Goal: Task Accomplishment & Management: Manage account settings

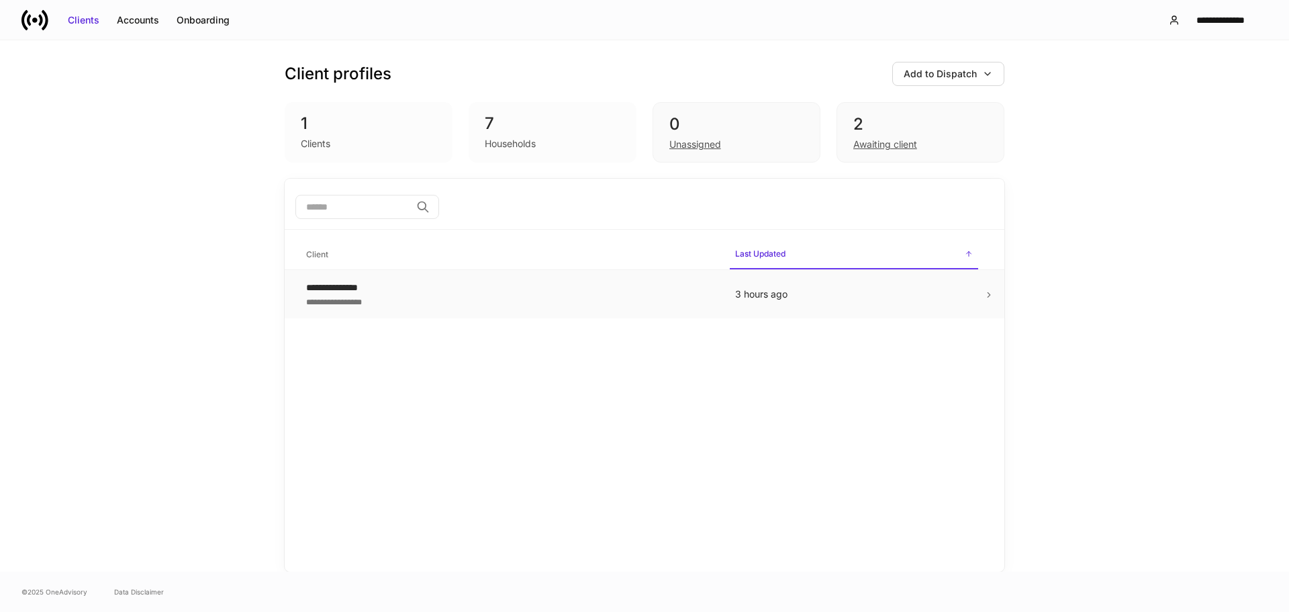
click at [983, 289] on td "3 hours ago" at bounding box center [854, 294] width 259 height 49
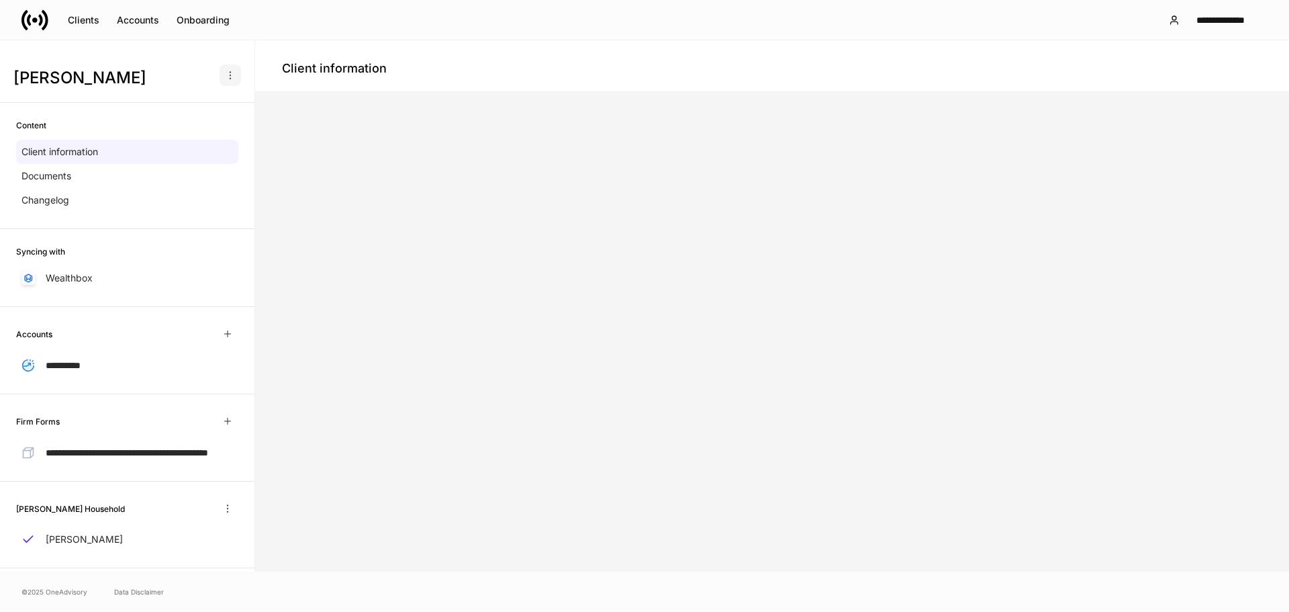
click at [223, 66] on button "button" at bounding box center [230, 74] width 21 height 21
click at [185, 145] on p "Delete client profile" at bounding box center [174, 140] width 85 height 13
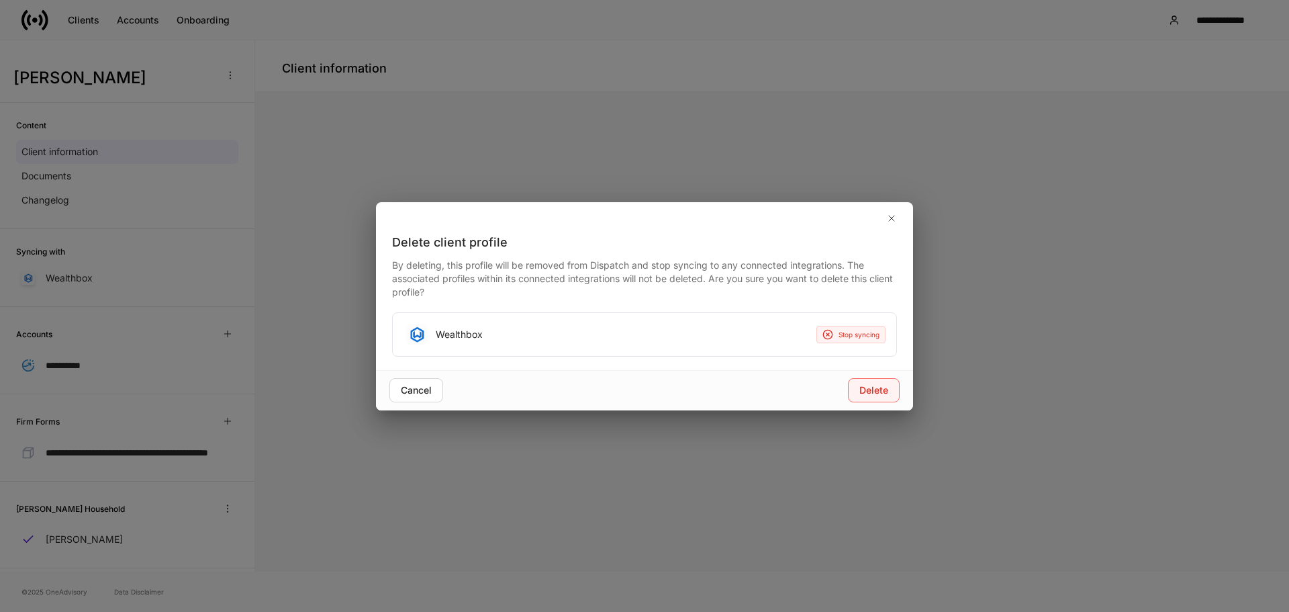
click at [874, 386] on div "Delete" at bounding box center [874, 389] width 29 height 13
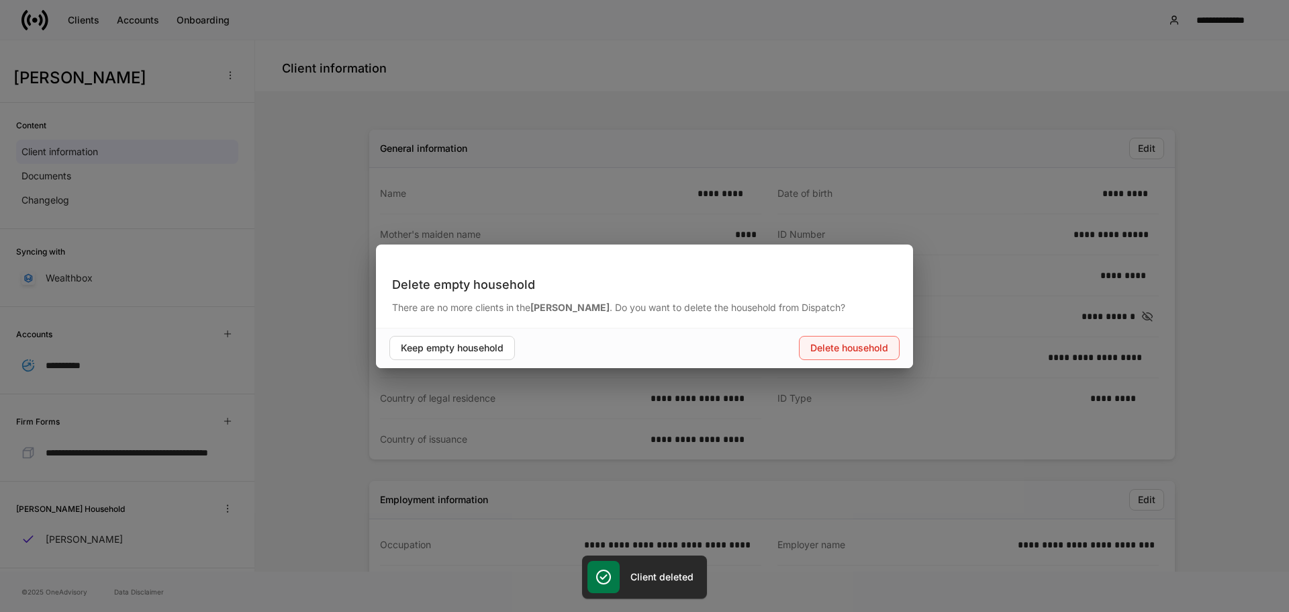
click at [830, 349] on div "Delete household" at bounding box center [850, 347] width 78 height 13
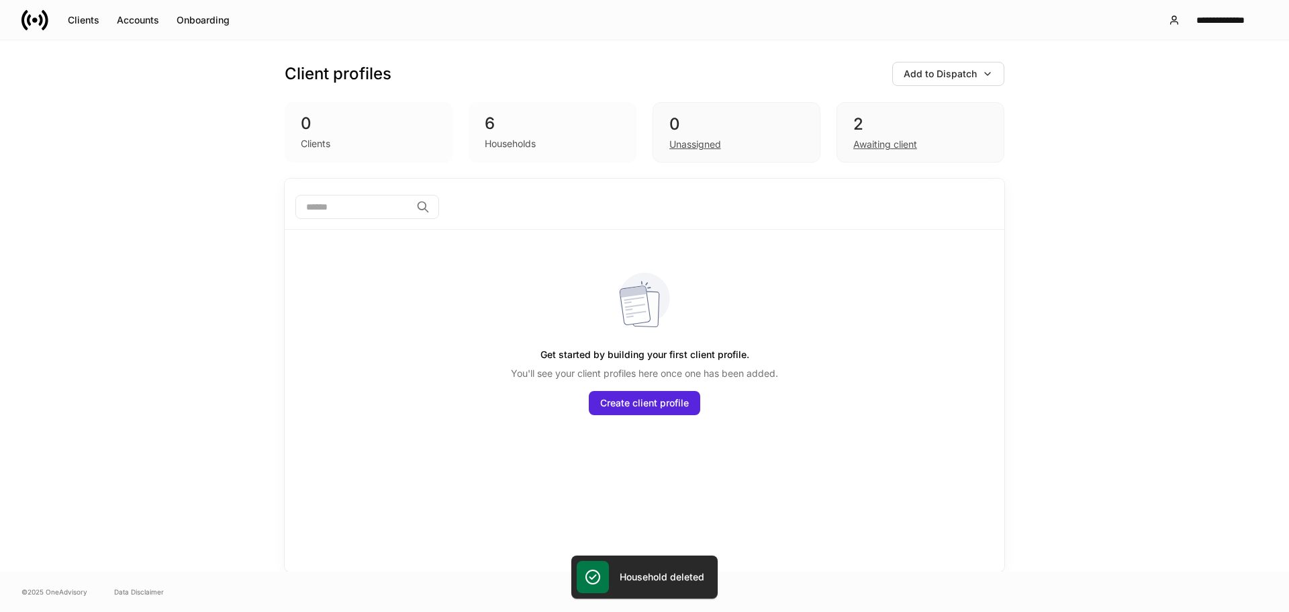
click at [549, 160] on div "6 Households" at bounding box center [553, 132] width 168 height 60
click at [463, 109] on div "0 Clients 6 Households 0 Unassigned 2 Awaiting client" at bounding box center [645, 132] width 720 height 60
click at [428, 112] on div "0 Clients" at bounding box center [369, 132] width 168 height 60
drag, startPoint x: 431, startPoint y: 118, endPoint x: 519, endPoint y: 121, distance: 88.0
click at [465, 121] on div "0 Clients 6 Households 0 Unassigned 2 Awaiting client" at bounding box center [645, 132] width 720 height 60
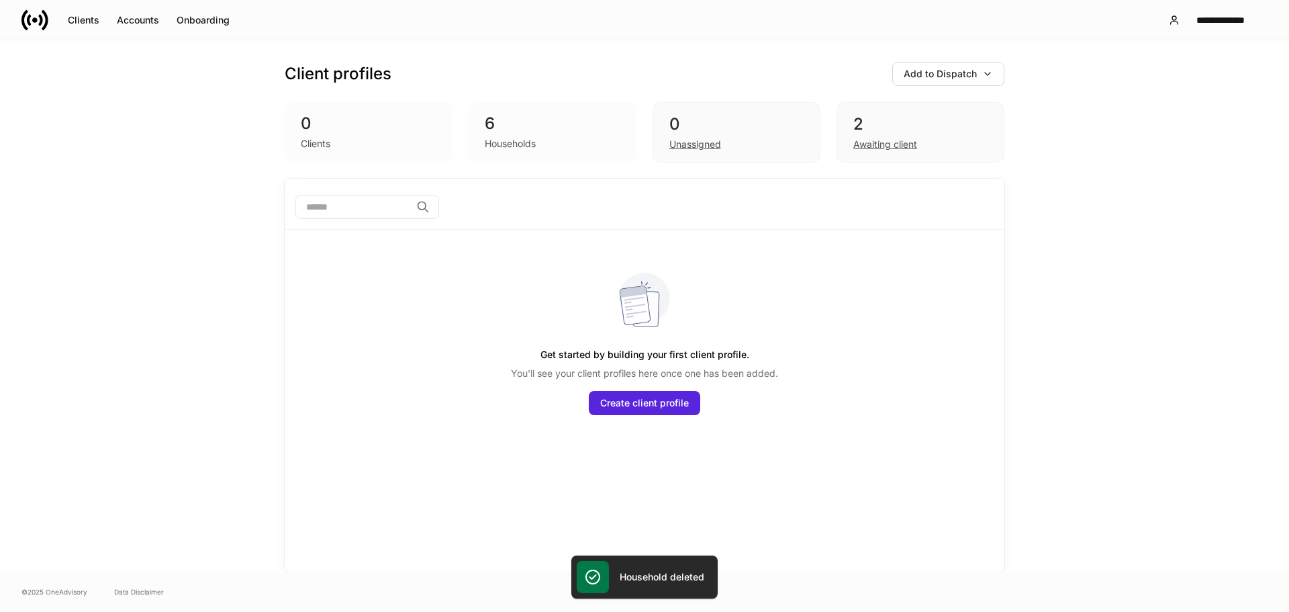
drag, startPoint x: 527, startPoint y: 122, endPoint x: 557, endPoint y: 125, distance: 31.1
click at [539, 124] on div "6" at bounding box center [553, 123] width 136 height 21
drag, startPoint x: 578, startPoint y: 127, endPoint x: 571, endPoint y: 123, distance: 8.4
click at [578, 126] on div "6" at bounding box center [553, 123] width 136 height 21
click at [519, 110] on div "6 Households" at bounding box center [553, 132] width 168 height 60
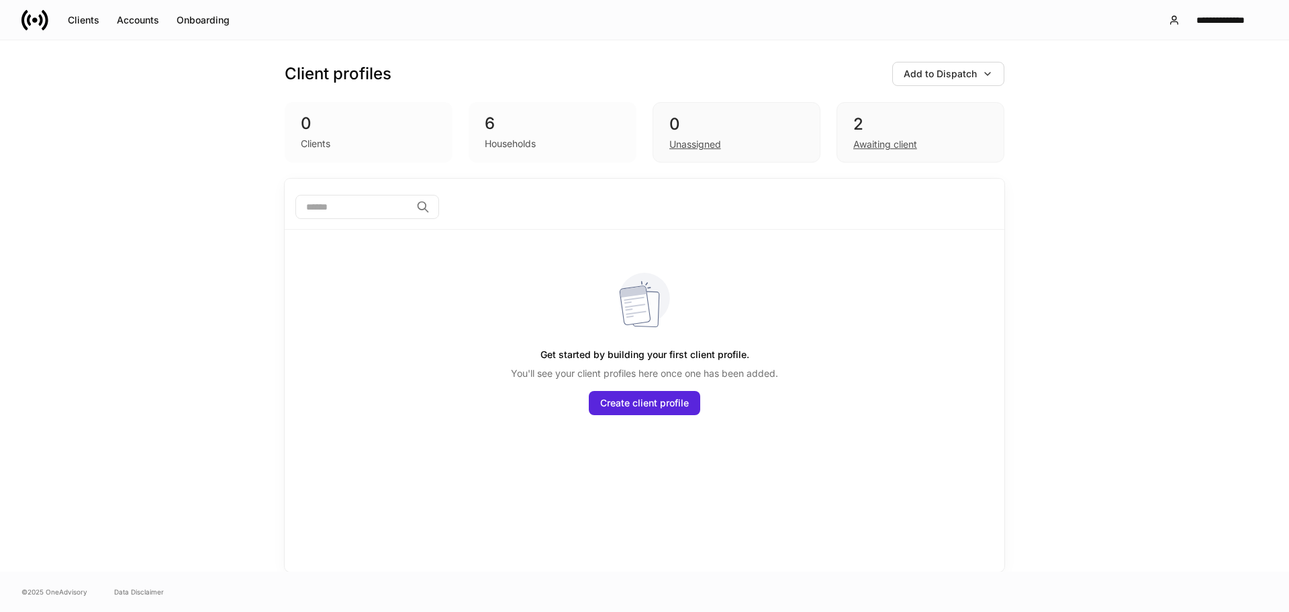
drag, startPoint x: 523, startPoint y: 113, endPoint x: 533, endPoint y: 117, distance: 10.8
click at [527, 114] on div "6 Households" at bounding box center [553, 132] width 168 height 60
click at [550, 128] on div "6" at bounding box center [553, 123] width 136 height 21
click at [987, 118] on div "2" at bounding box center [921, 123] width 134 height 21
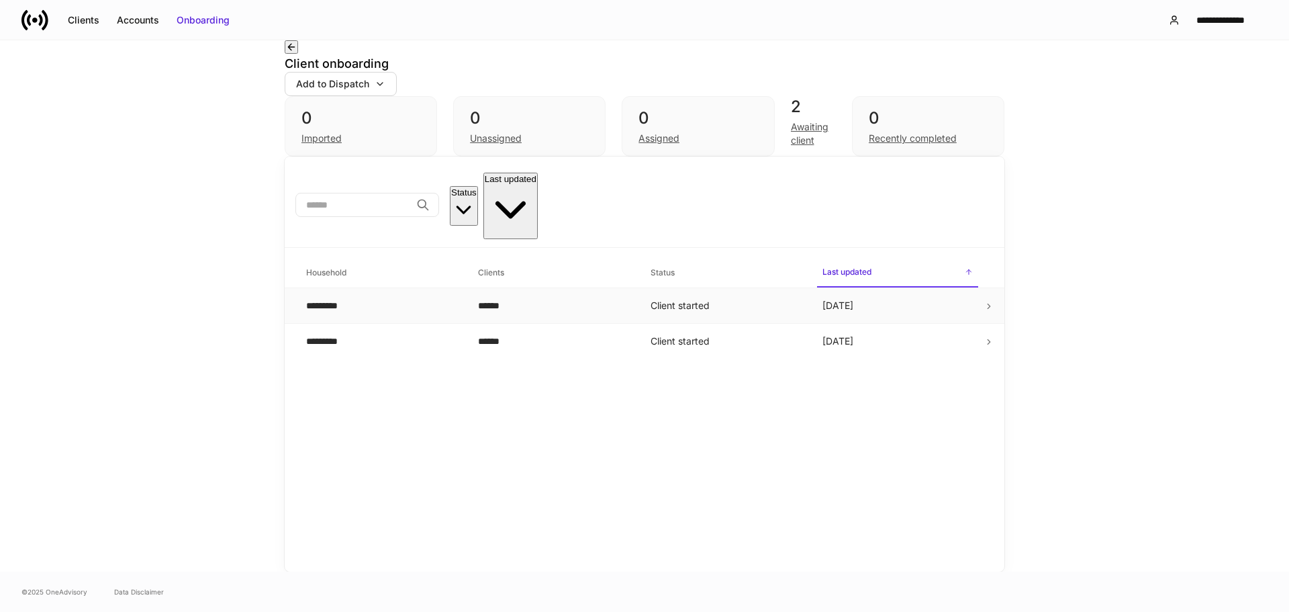
click at [991, 294] on td at bounding box center [994, 306] width 21 height 36
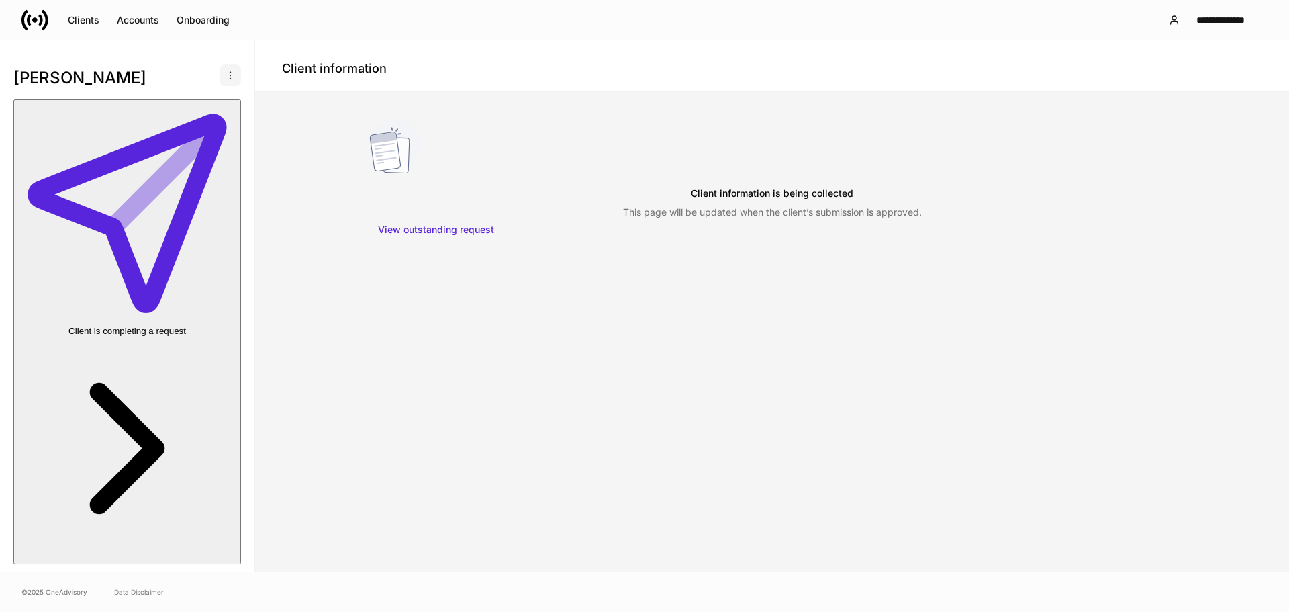
click at [225, 73] on icon "button" at bounding box center [230, 75] width 11 height 11
click at [191, 145] on p "Delete client profile" at bounding box center [174, 140] width 85 height 13
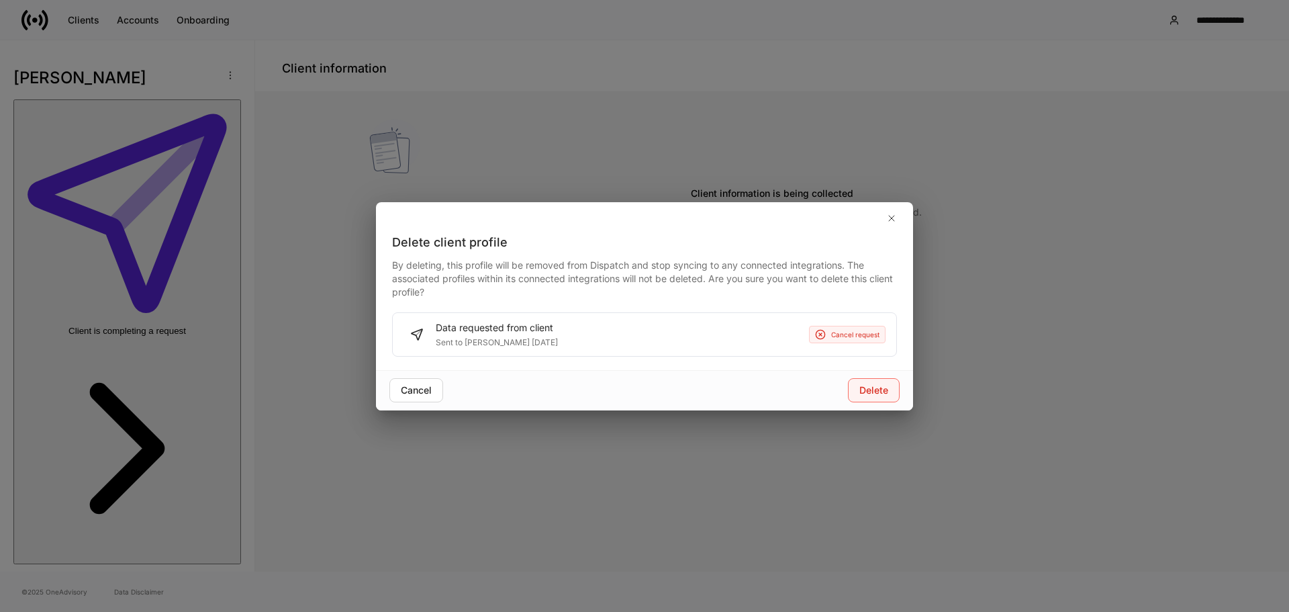
click at [883, 391] on div "Delete" at bounding box center [874, 389] width 29 height 13
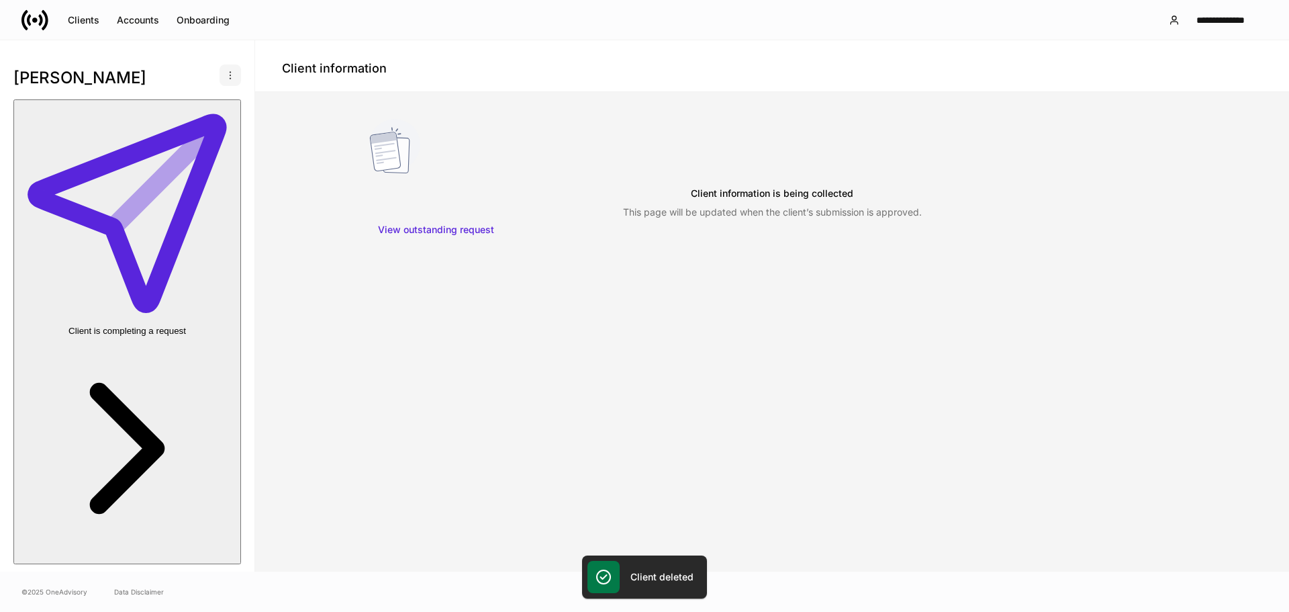
click at [225, 70] on icon "button" at bounding box center [230, 75] width 11 height 11
click at [201, 136] on p "Delete client profile" at bounding box center [174, 140] width 85 height 13
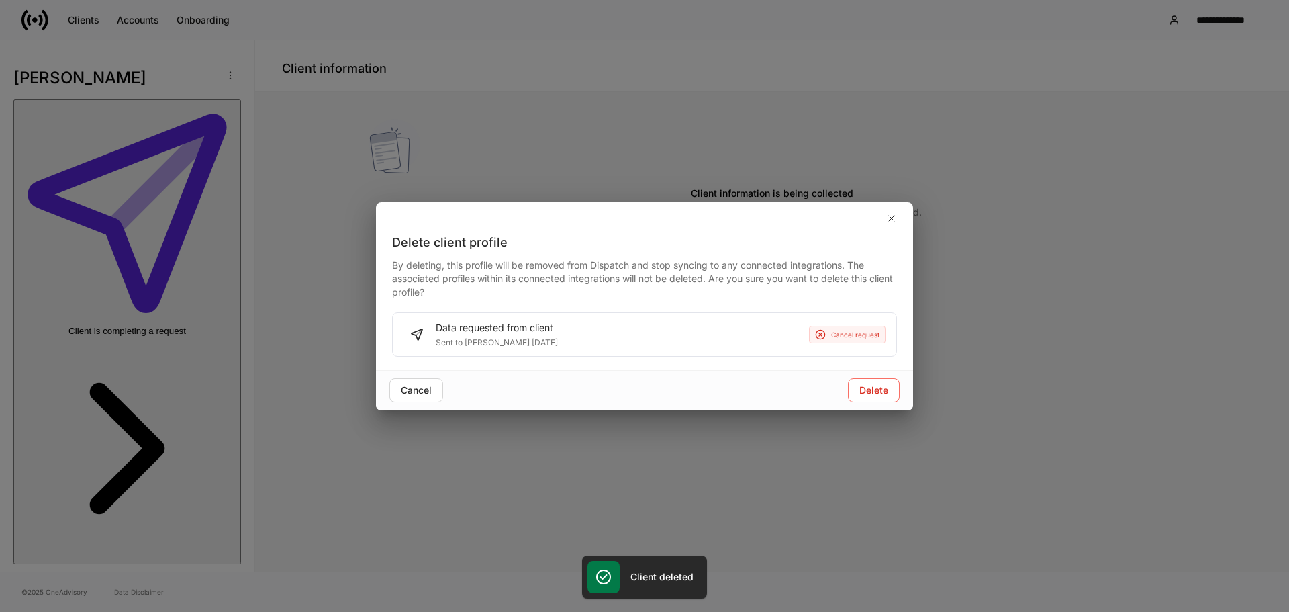
click at [852, 333] on div "Cancel request" at bounding box center [847, 334] width 64 height 11
click at [636, 331] on div "Data requested from client Sent to [PERSON_NAME] [DATE] Cancel request" at bounding box center [645, 334] width 504 height 43
drag, startPoint x: 424, startPoint y: 392, endPoint x: 357, endPoint y: 328, distance: 92.6
click at [423, 392] on div "Cancel" at bounding box center [416, 389] width 31 height 13
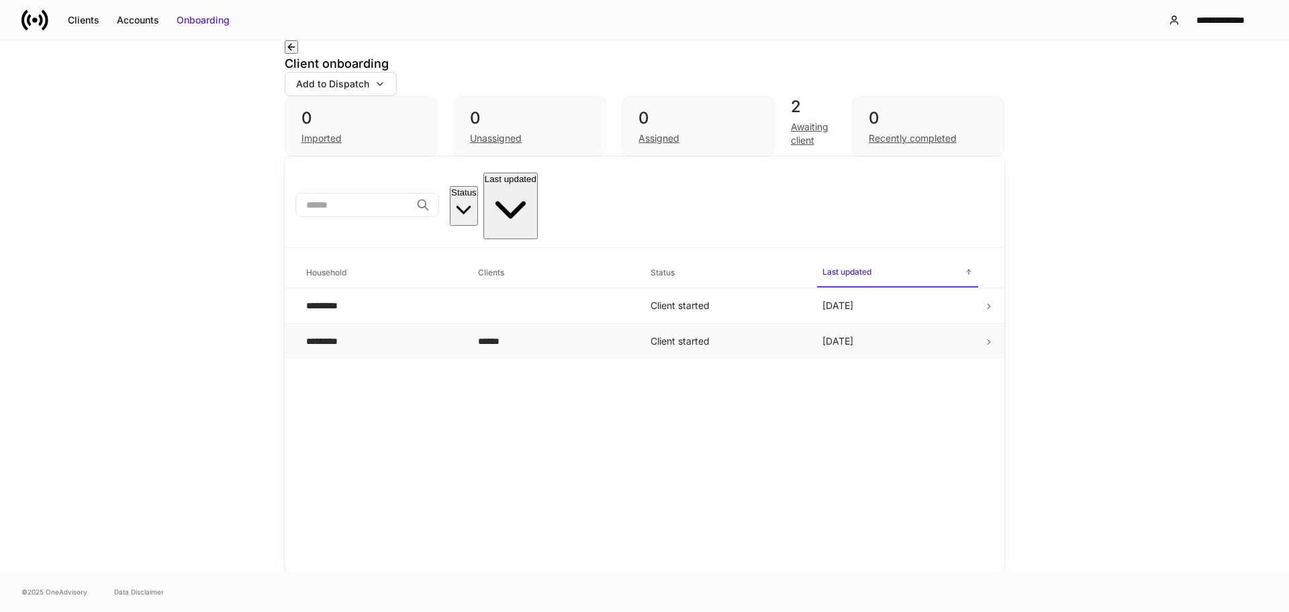
click at [931, 324] on td "[DATE]" at bounding box center [898, 342] width 172 height 36
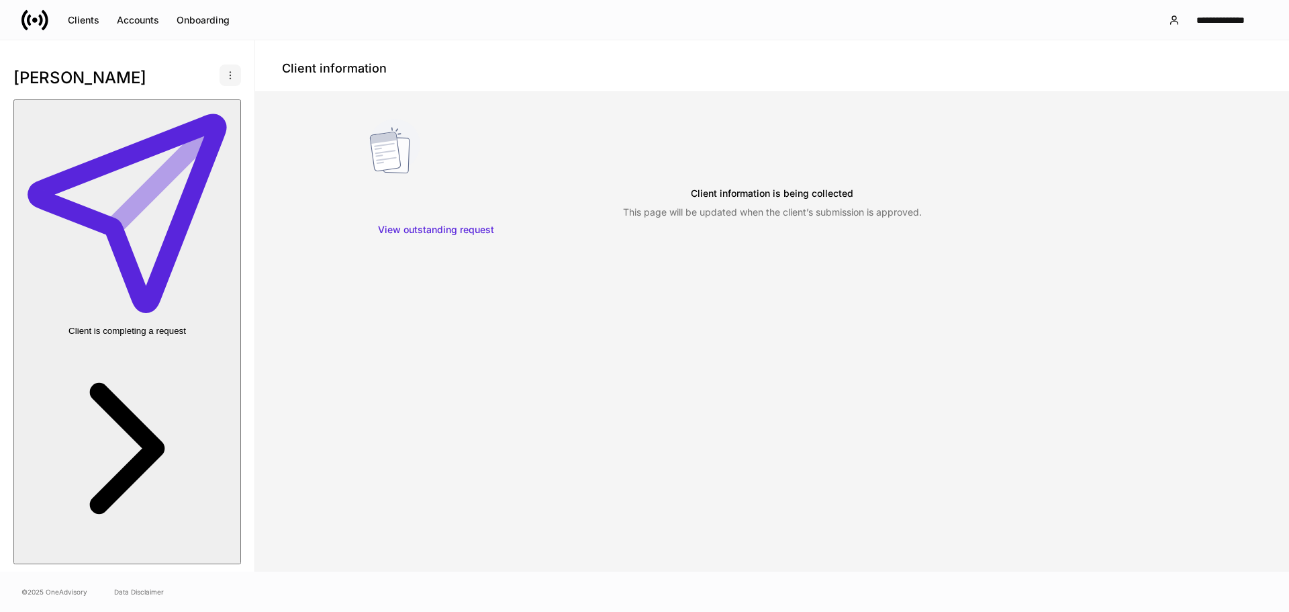
click at [228, 79] on button "button" at bounding box center [230, 74] width 21 height 21
drag, startPoint x: 225, startPoint y: 78, endPoint x: 215, endPoint y: 74, distance: 10.8
click at [224, 78] on div at bounding box center [644, 306] width 1289 height 612
click at [231, 78] on div "[PERSON_NAME] Client is completing a request" at bounding box center [127, 320] width 255 height 516
click at [225, 75] on icon "button" at bounding box center [230, 75] width 11 height 11
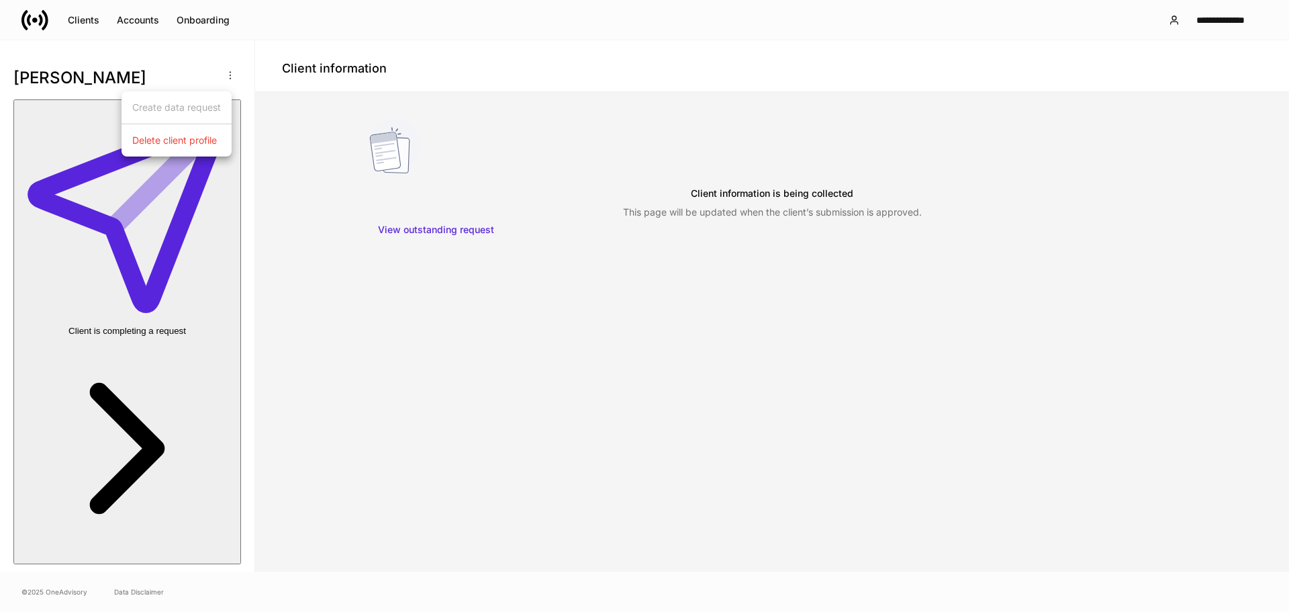
click at [206, 143] on p "Delete client profile" at bounding box center [174, 140] width 85 height 13
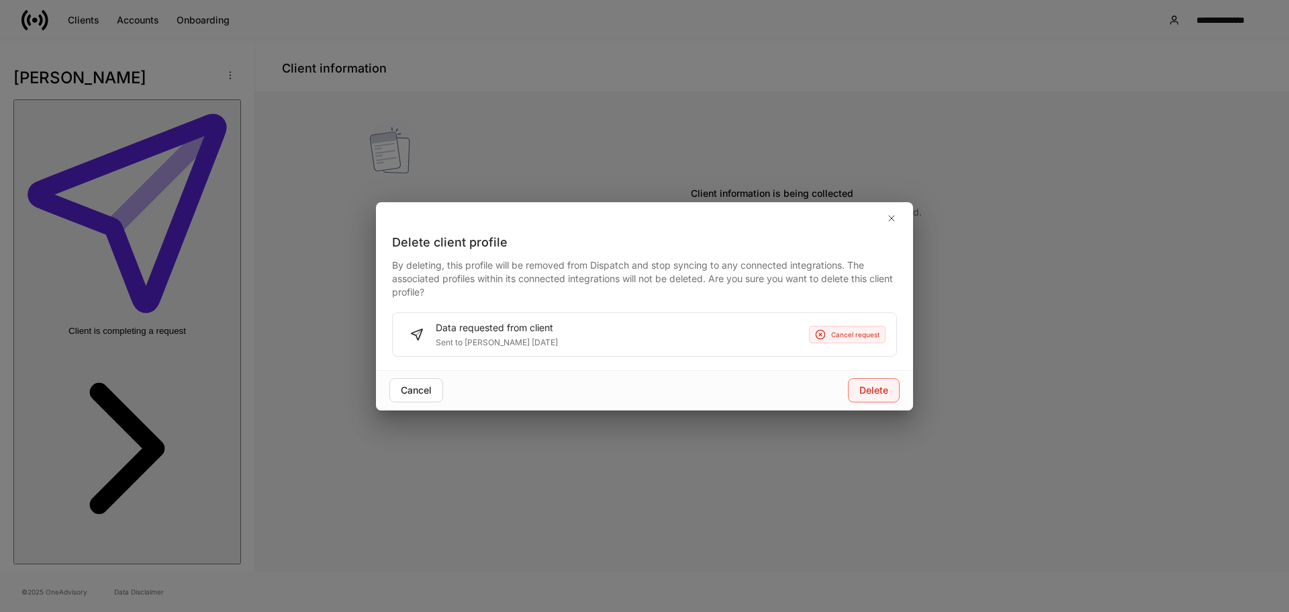
click at [875, 393] on div "Delete" at bounding box center [874, 389] width 29 height 13
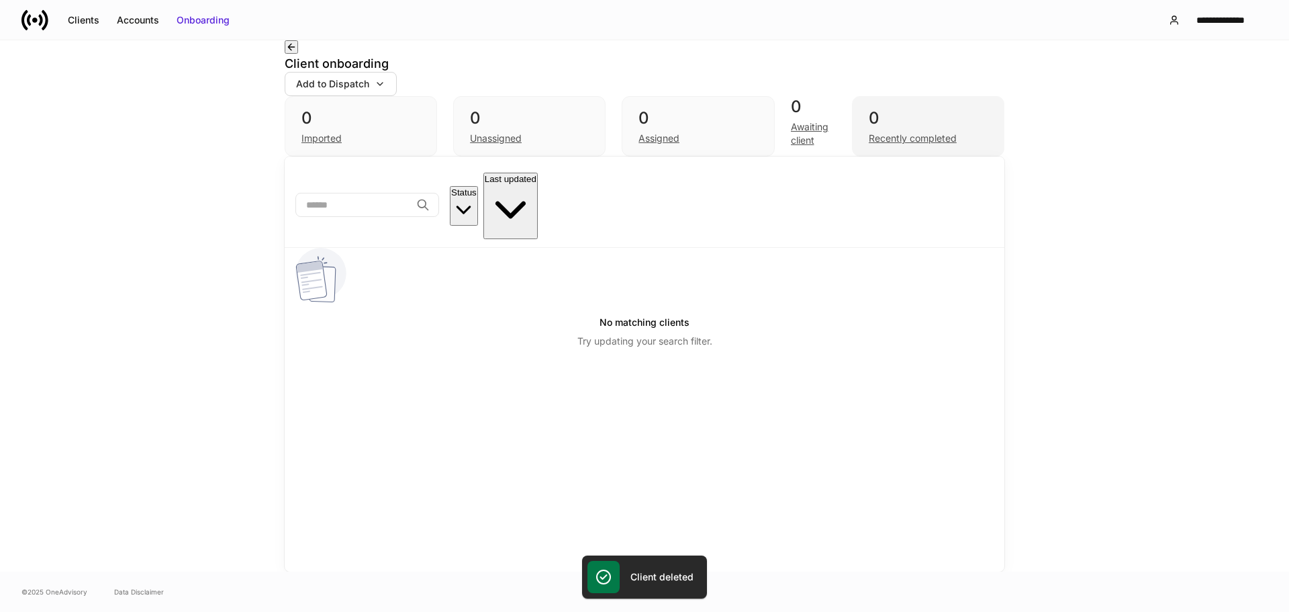
click at [938, 136] on div "Recently completed" at bounding box center [928, 137] width 119 height 16
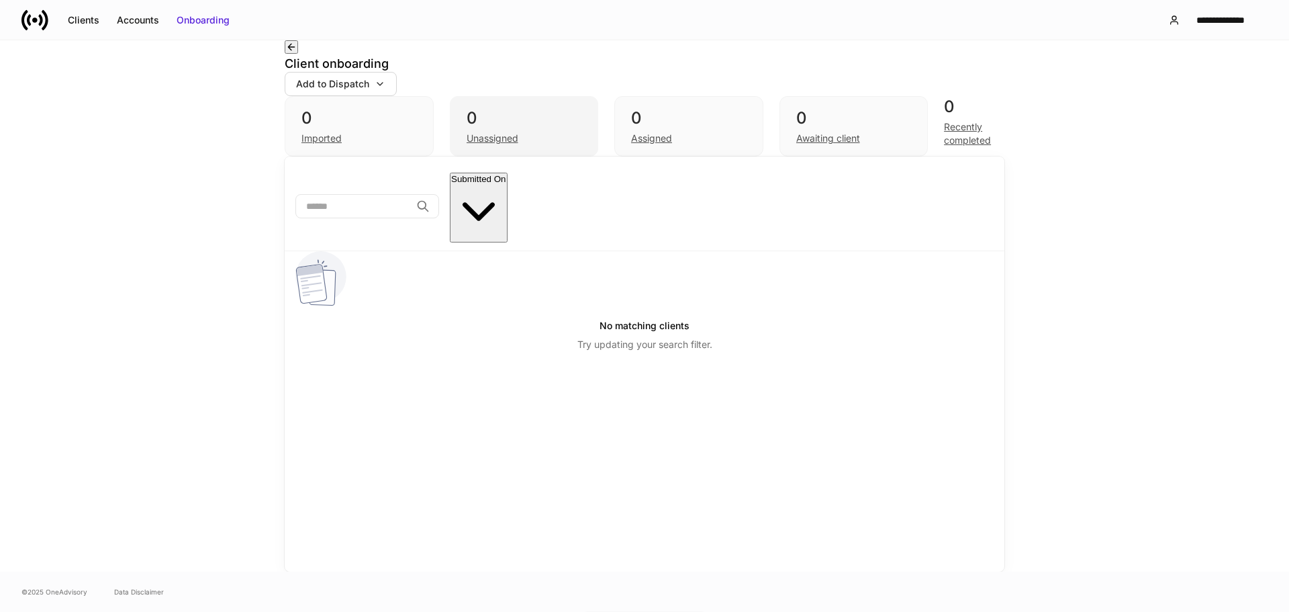
drag, startPoint x: 611, startPoint y: 117, endPoint x: 503, endPoint y: 109, distance: 108.4
click at [615, 115] on div "0 Assigned" at bounding box center [689, 126] width 149 height 60
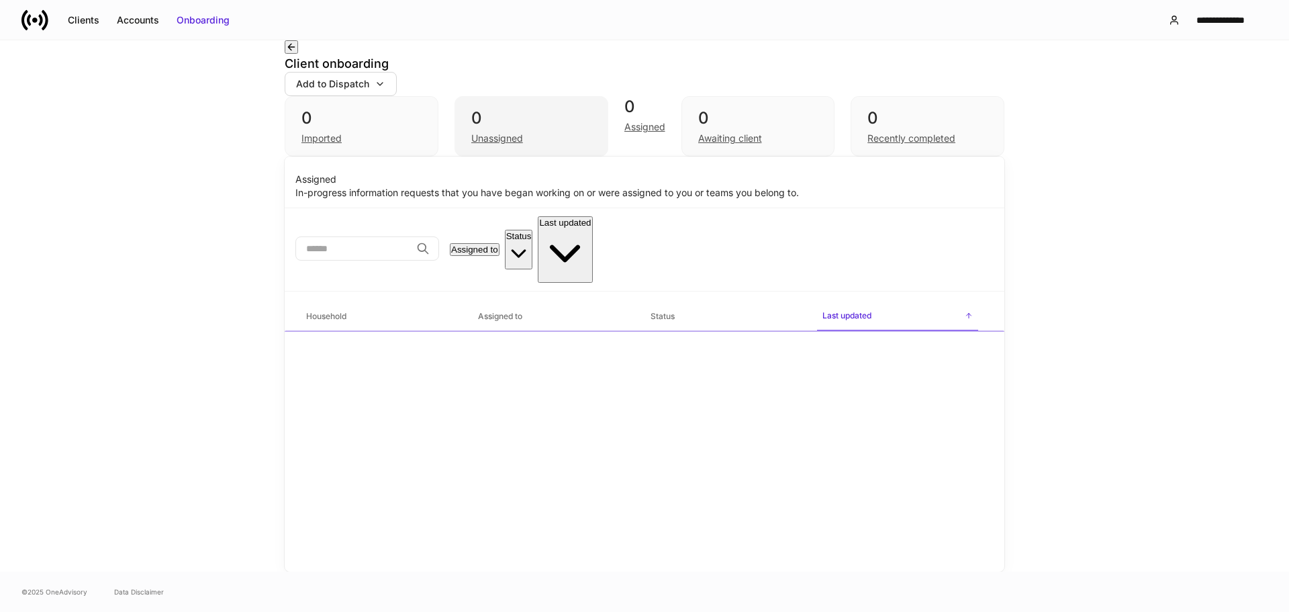
click at [498, 109] on div "0 Unassigned" at bounding box center [532, 126] width 154 height 60
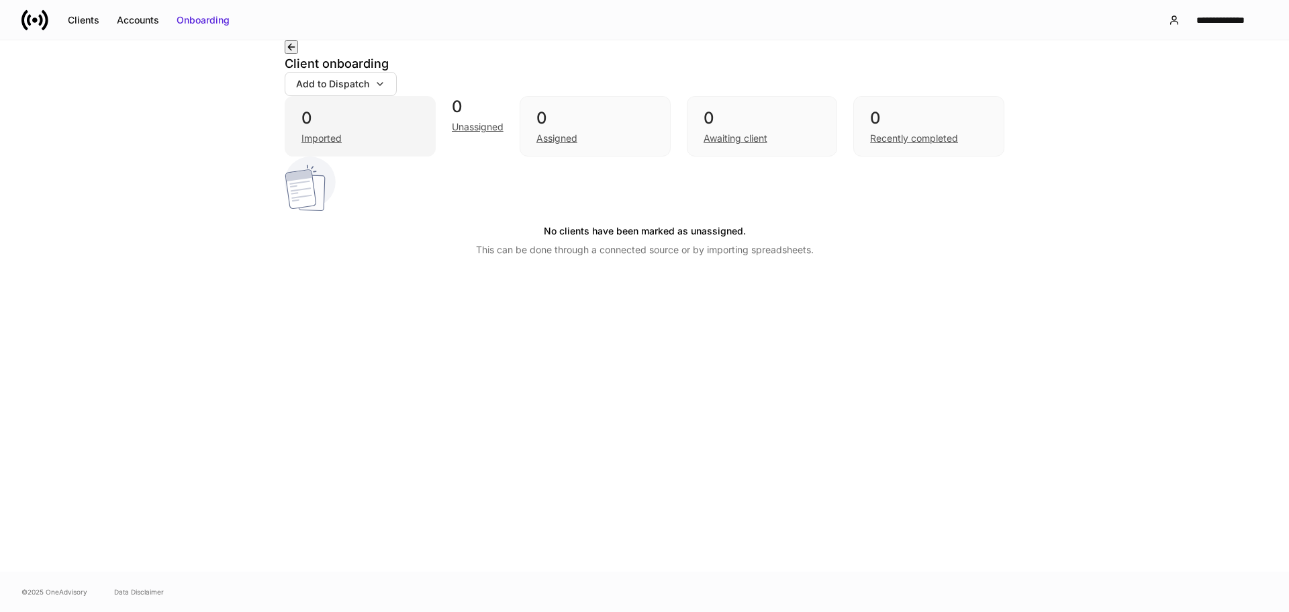
drag, startPoint x: 357, startPoint y: 126, endPoint x: 301, endPoint y: 95, distance: 63.7
click at [356, 126] on div "0" at bounding box center [361, 117] width 118 height 21
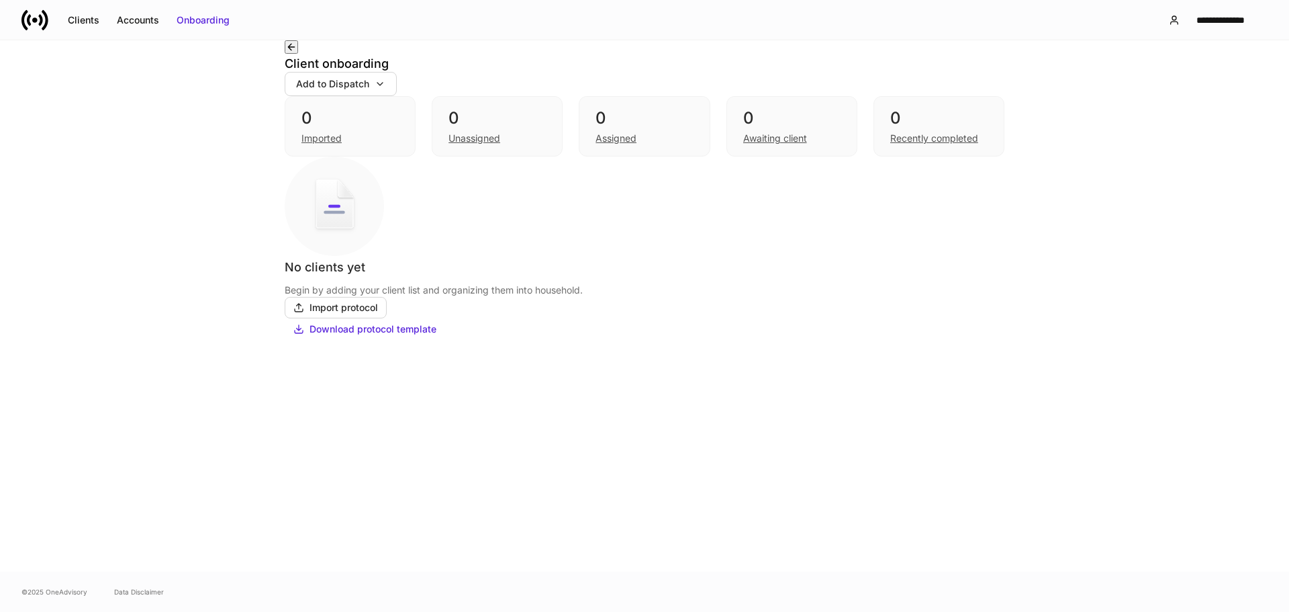
click at [297, 52] on icon "button" at bounding box center [291, 47] width 11 height 11
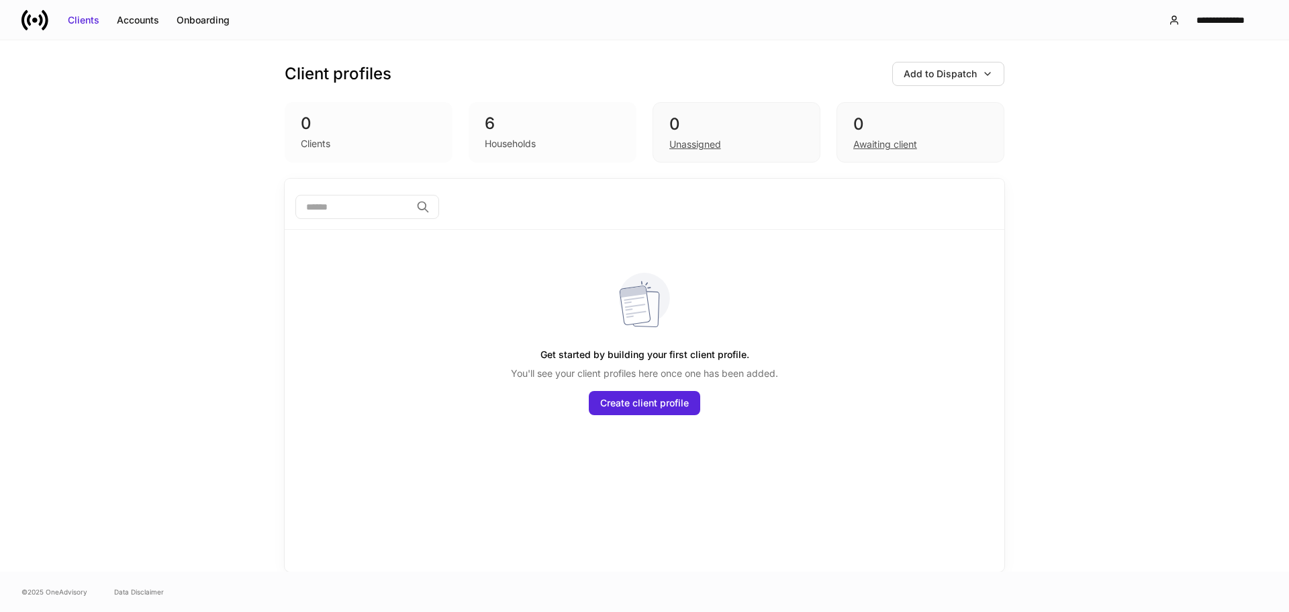
click at [546, 114] on div "6" at bounding box center [553, 123] width 136 height 21
click at [547, 115] on div "6" at bounding box center [553, 123] width 136 height 21
click at [538, 162] on div "6 Households" at bounding box center [553, 132] width 168 height 60
click at [1193, 10] on button "**********" at bounding box center [1213, 20] width 110 height 24
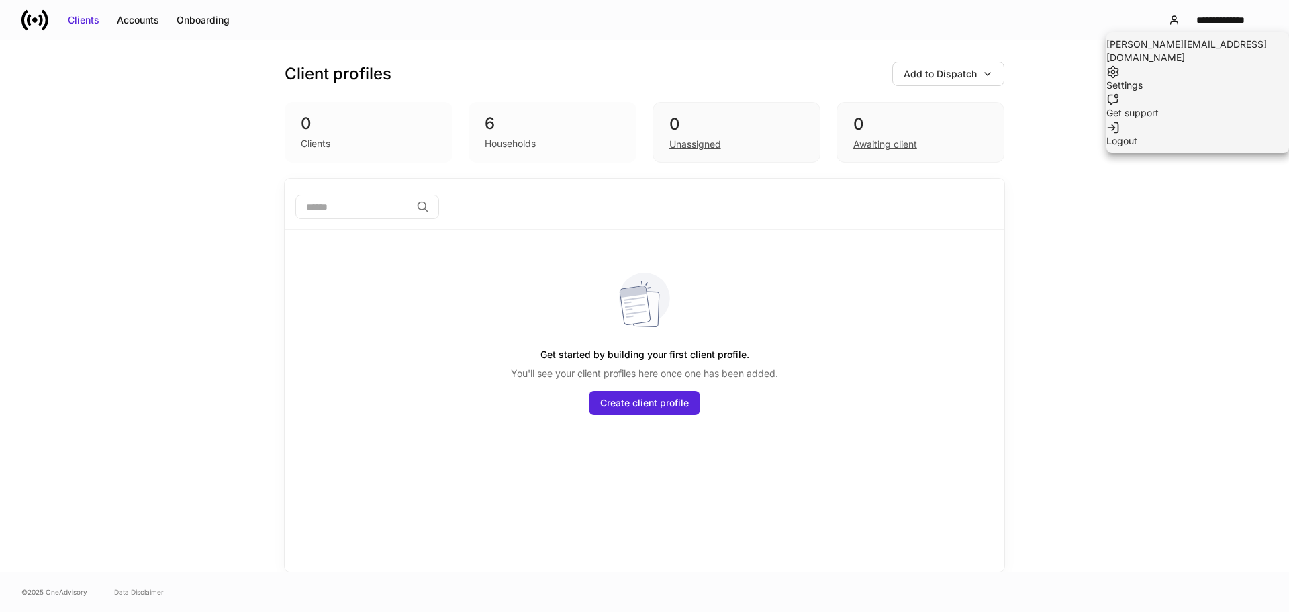
click at [1185, 12] on div at bounding box center [644, 306] width 1289 height 612
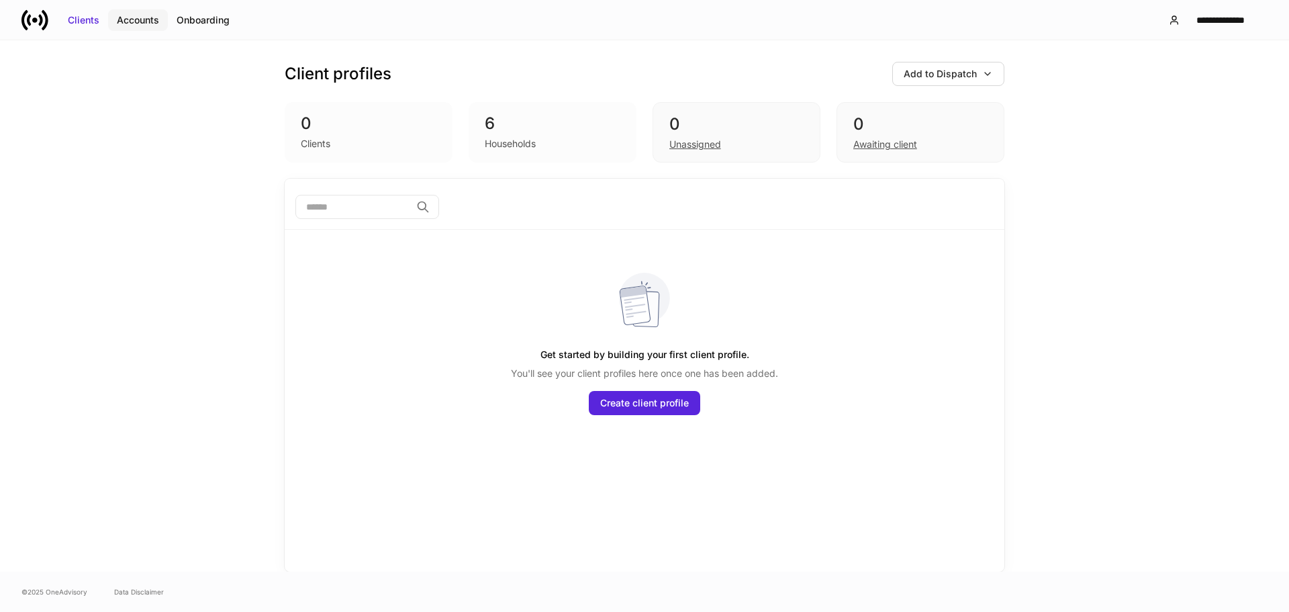
click at [154, 28] on button "Accounts" at bounding box center [138, 19] width 60 height 21
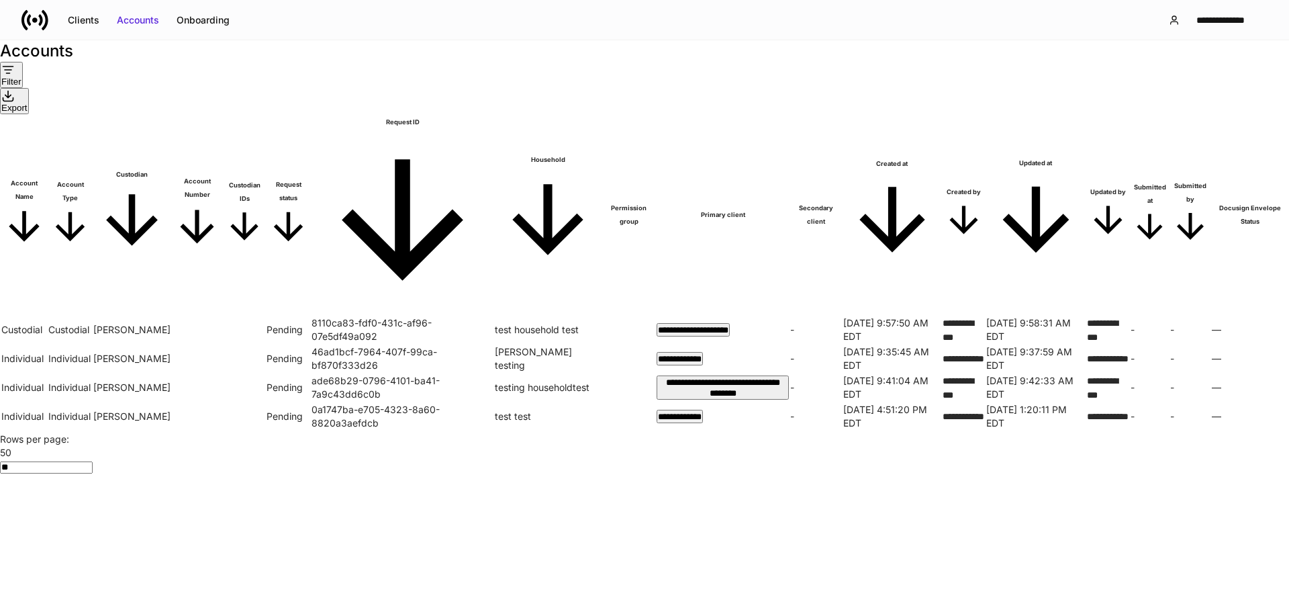
click at [47, 316] on td "Custodial" at bounding box center [24, 330] width 46 height 28
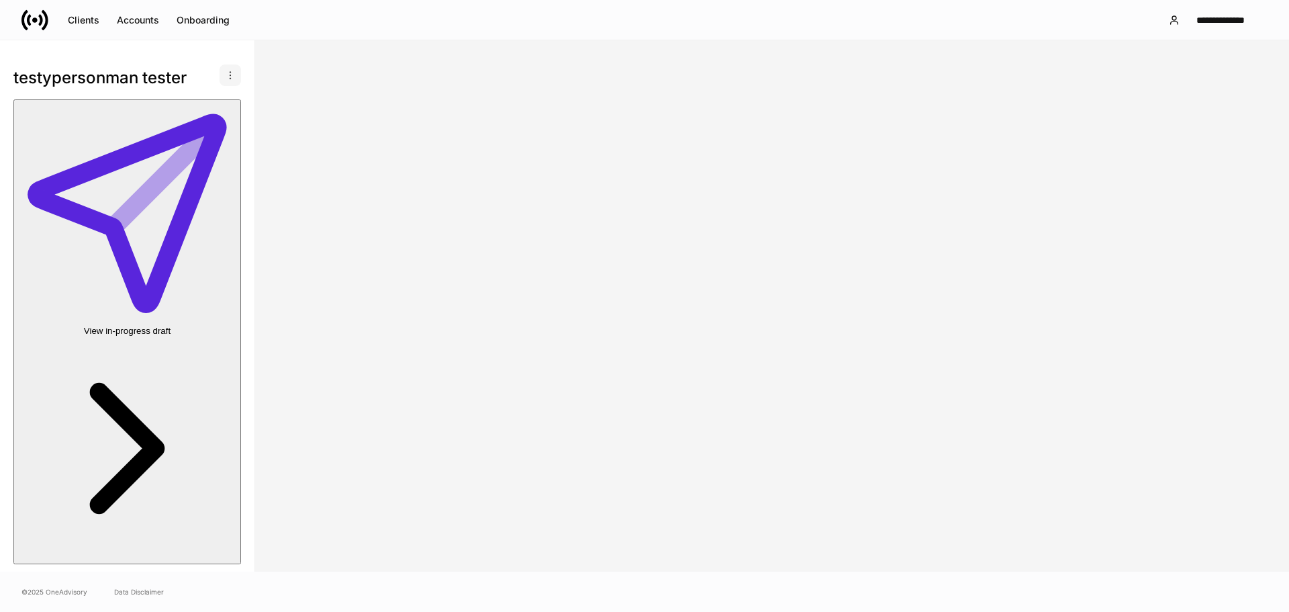
click at [220, 71] on button "button" at bounding box center [230, 74] width 21 height 21
click at [183, 148] on li "Delete client profile" at bounding box center [177, 140] width 110 height 21
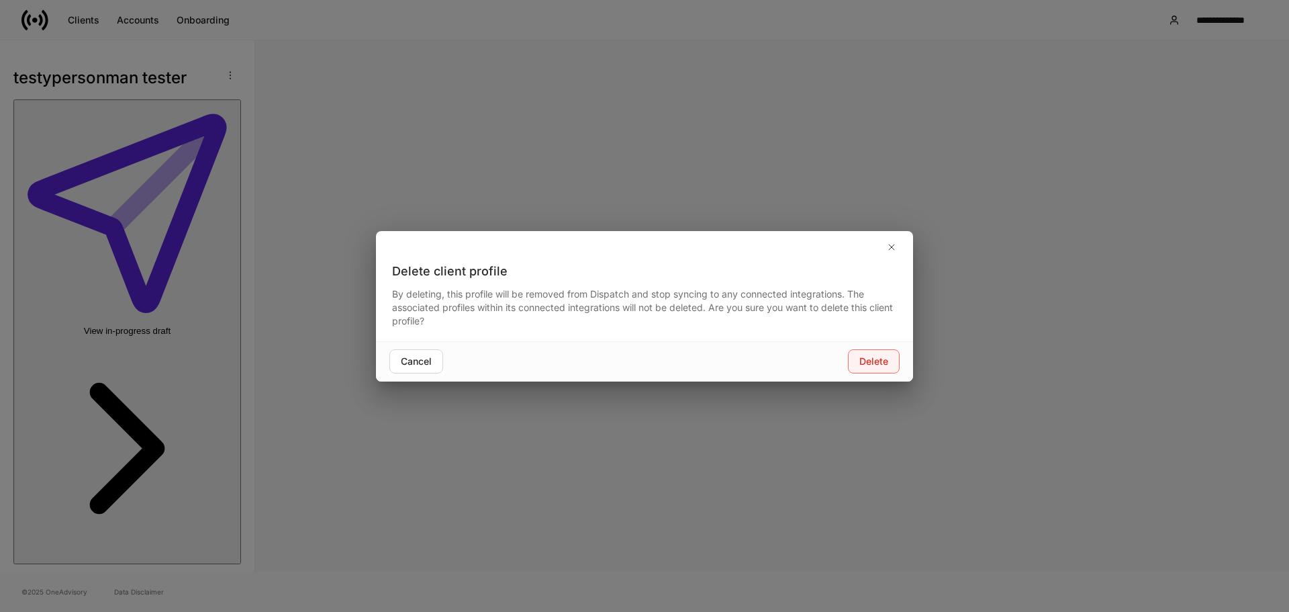
click at [872, 361] on div "Delete" at bounding box center [874, 361] width 29 height 13
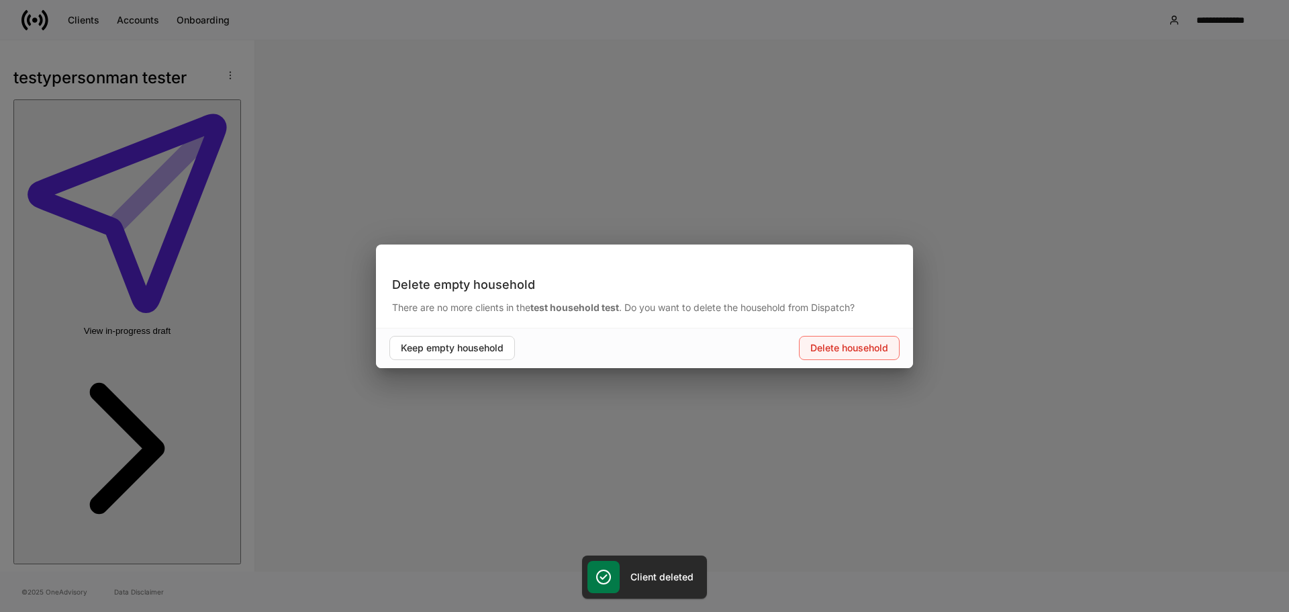
click at [860, 357] on button "Delete household" at bounding box center [849, 348] width 101 height 24
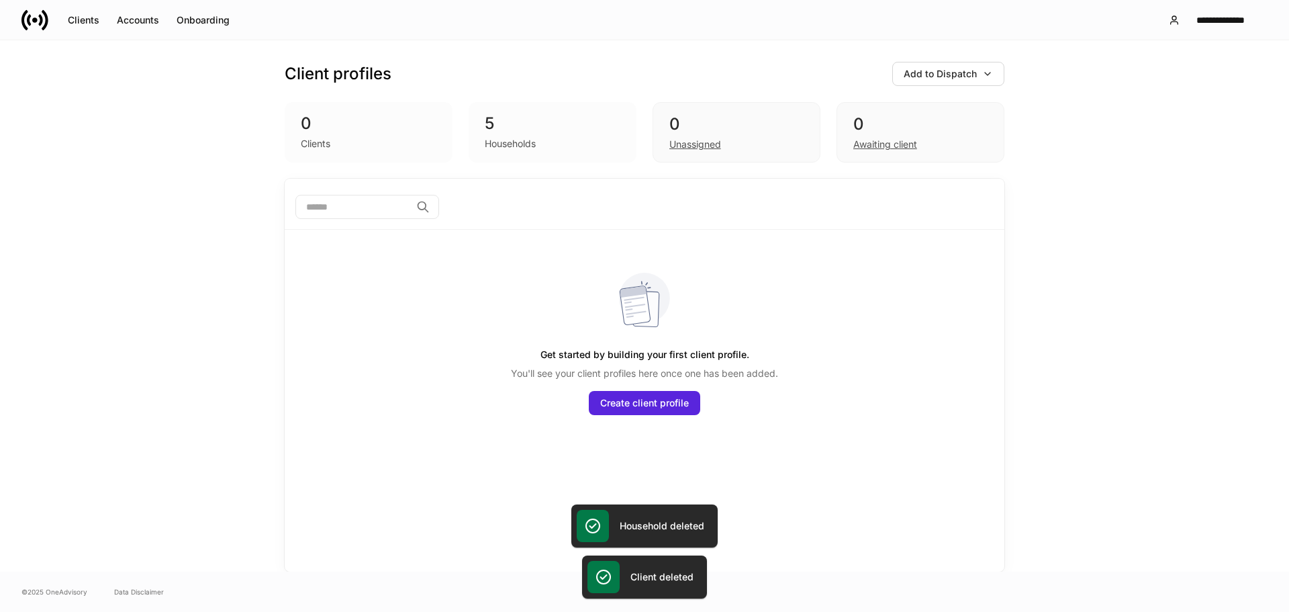
click at [601, 169] on div "Client profiles Add to Dispatch 0 Clients 5 Households 0 Unassigned 0 Awaiting …" at bounding box center [645, 109] width 720 height 138
click at [533, 138] on div "Households" at bounding box center [553, 142] width 136 height 16
drag, startPoint x: 146, startPoint y: 26, endPoint x: 161, endPoint y: 38, distance: 19.5
click at [146, 25] on div "Accounts" at bounding box center [138, 19] width 42 height 13
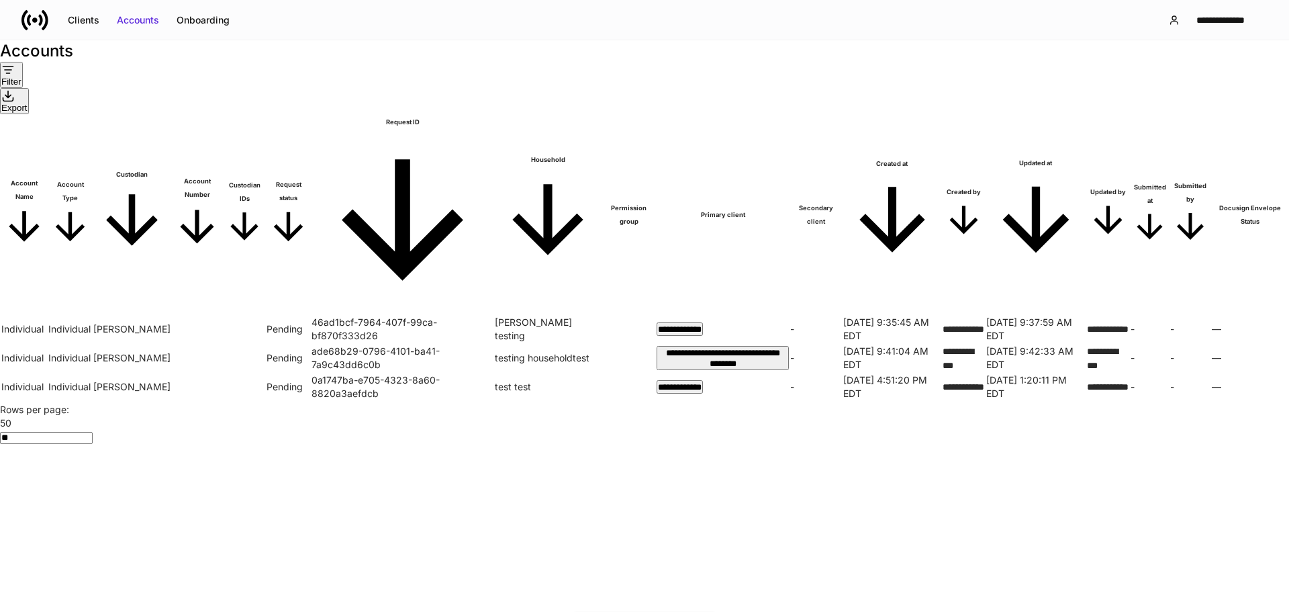
click at [47, 316] on td "Individual" at bounding box center [24, 329] width 46 height 27
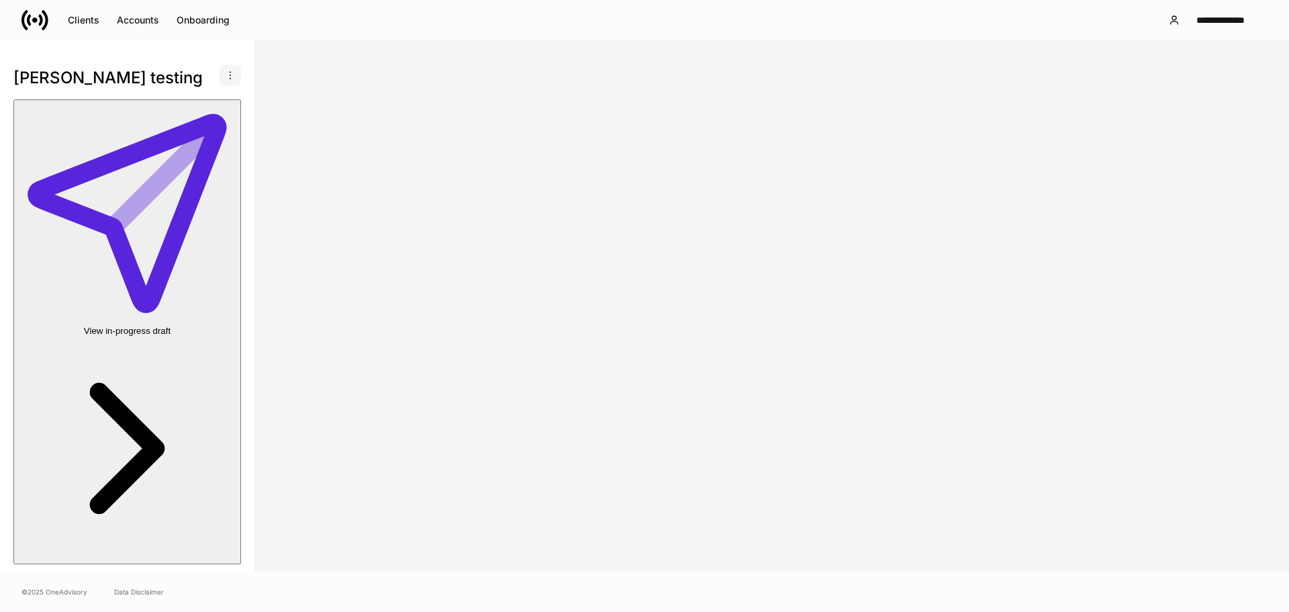
click at [221, 69] on button "button" at bounding box center [230, 74] width 21 height 21
click at [190, 146] on p "Delete client profile" at bounding box center [174, 140] width 85 height 13
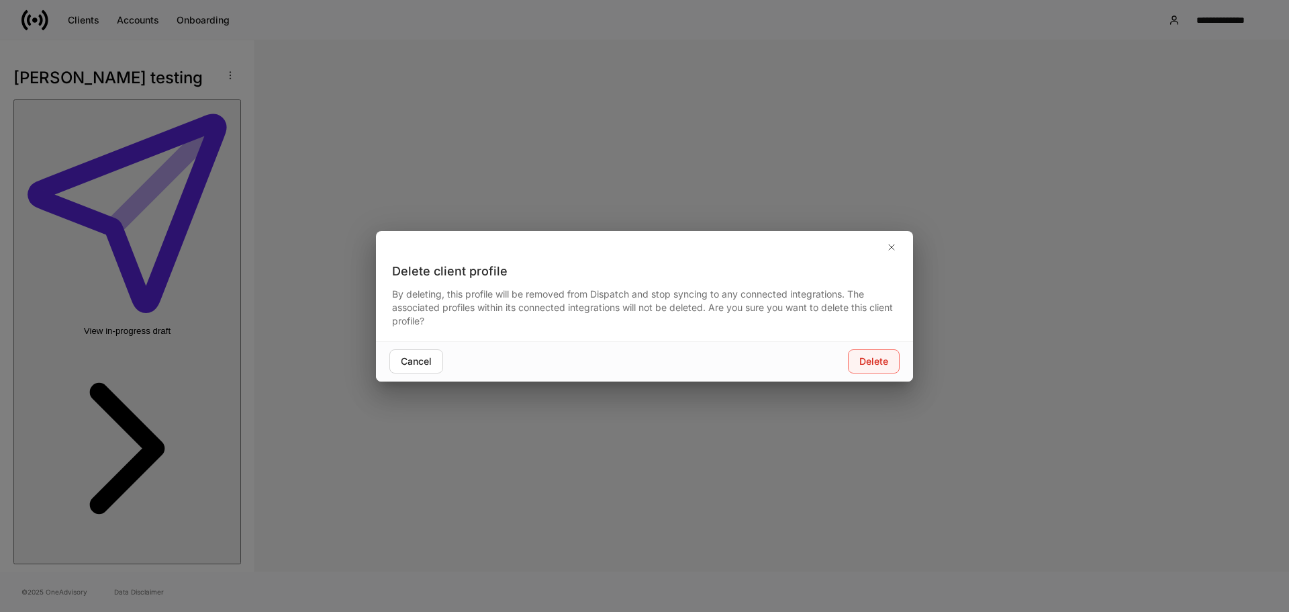
click at [880, 363] on div "Delete" at bounding box center [874, 361] width 29 height 13
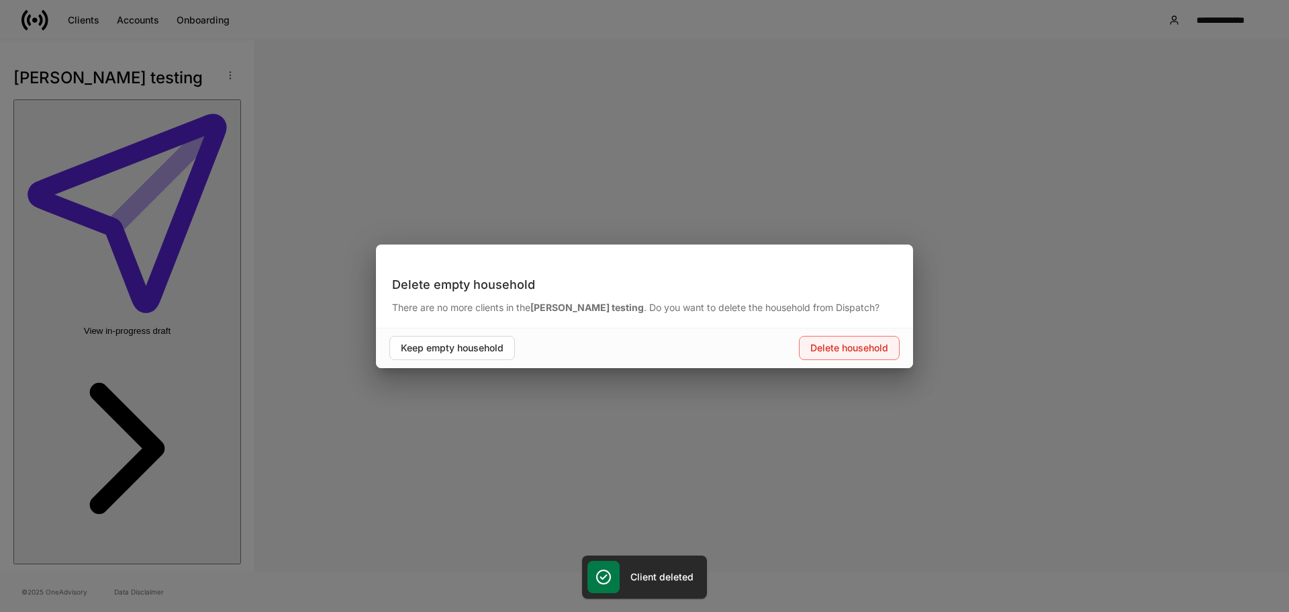
click at [863, 354] on div "Delete household" at bounding box center [850, 347] width 78 height 13
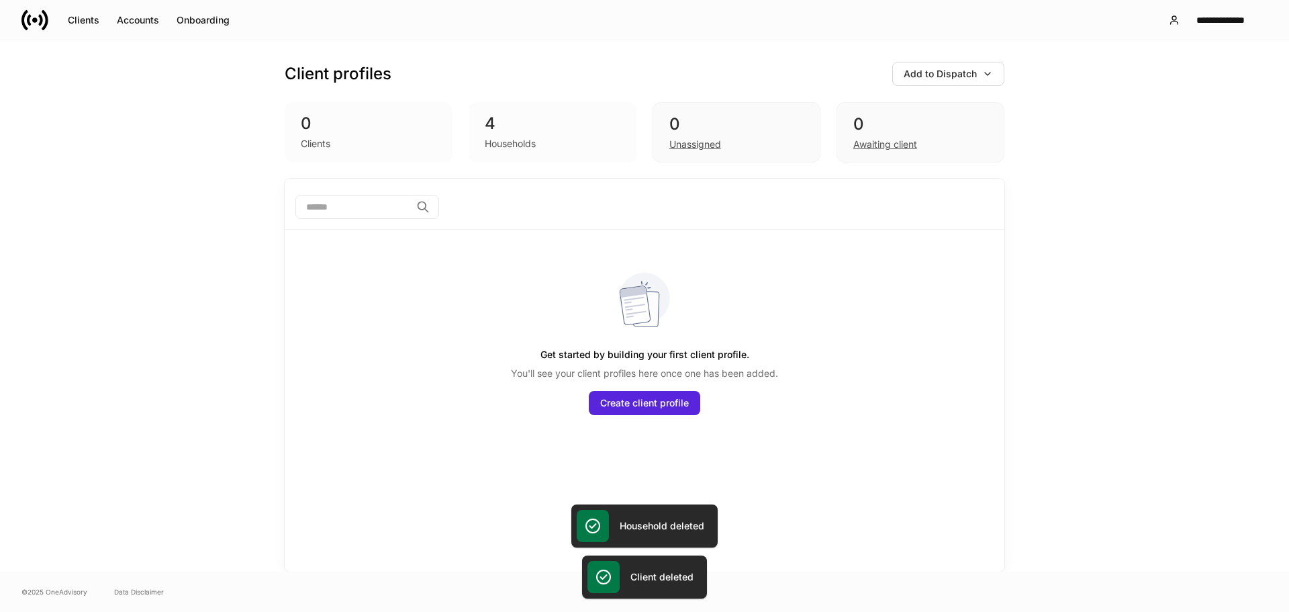
click at [533, 132] on div "4" at bounding box center [553, 123] width 136 height 21
click at [139, 23] on div "Accounts" at bounding box center [138, 19] width 42 height 13
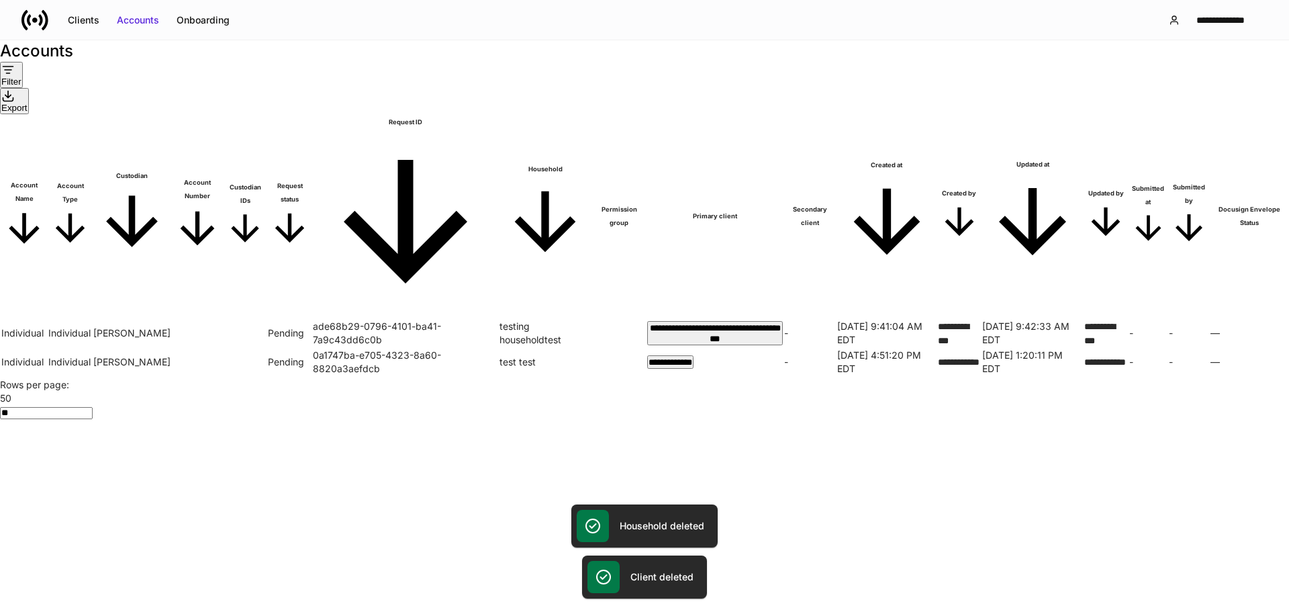
click at [92, 179] on span "Account Type" at bounding box center [70, 215] width 44 height 73
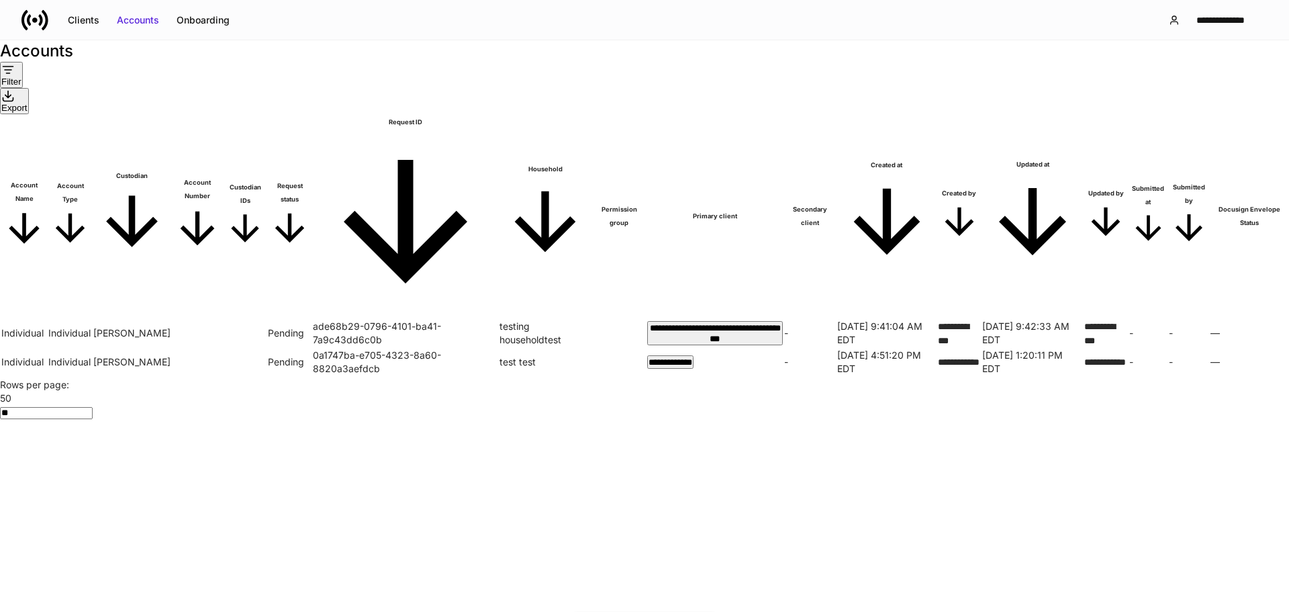
click at [47, 319] on td "Individual" at bounding box center [24, 333] width 46 height 28
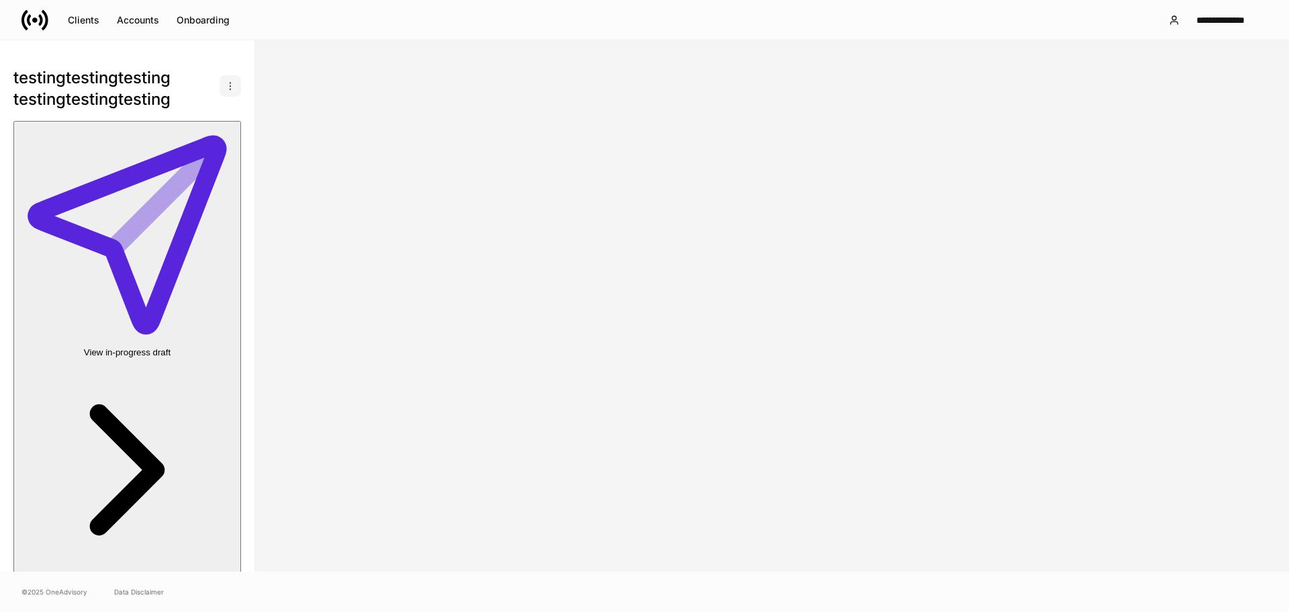
click at [225, 81] on icon "button" at bounding box center [230, 86] width 11 height 11
click at [191, 159] on li "Delete client profile" at bounding box center [177, 150] width 110 height 21
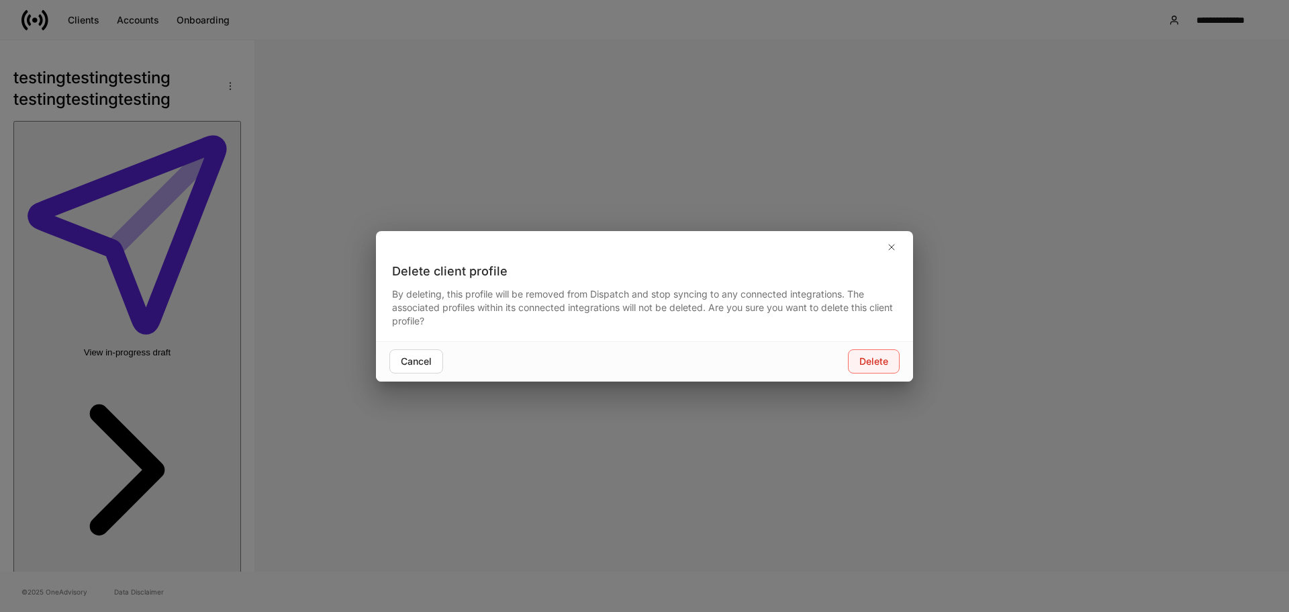
click at [864, 365] on div "Delete" at bounding box center [874, 361] width 29 height 13
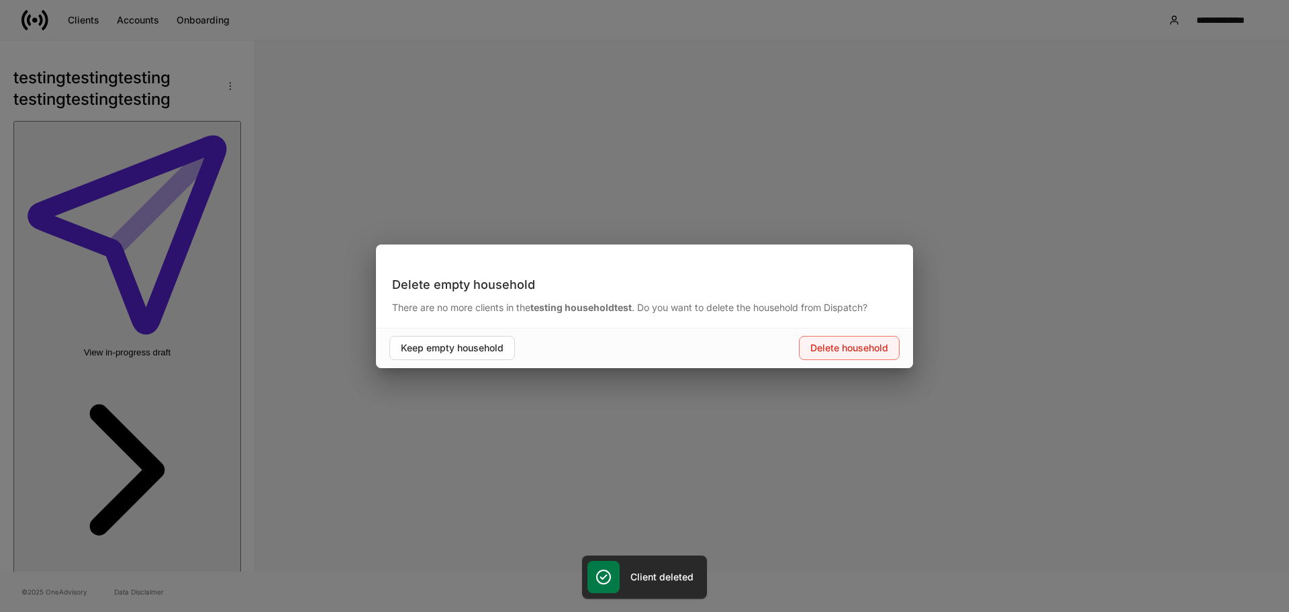
click at [865, 348] on div "Delete household" at bounding box center [850, 347] width 78 height 13
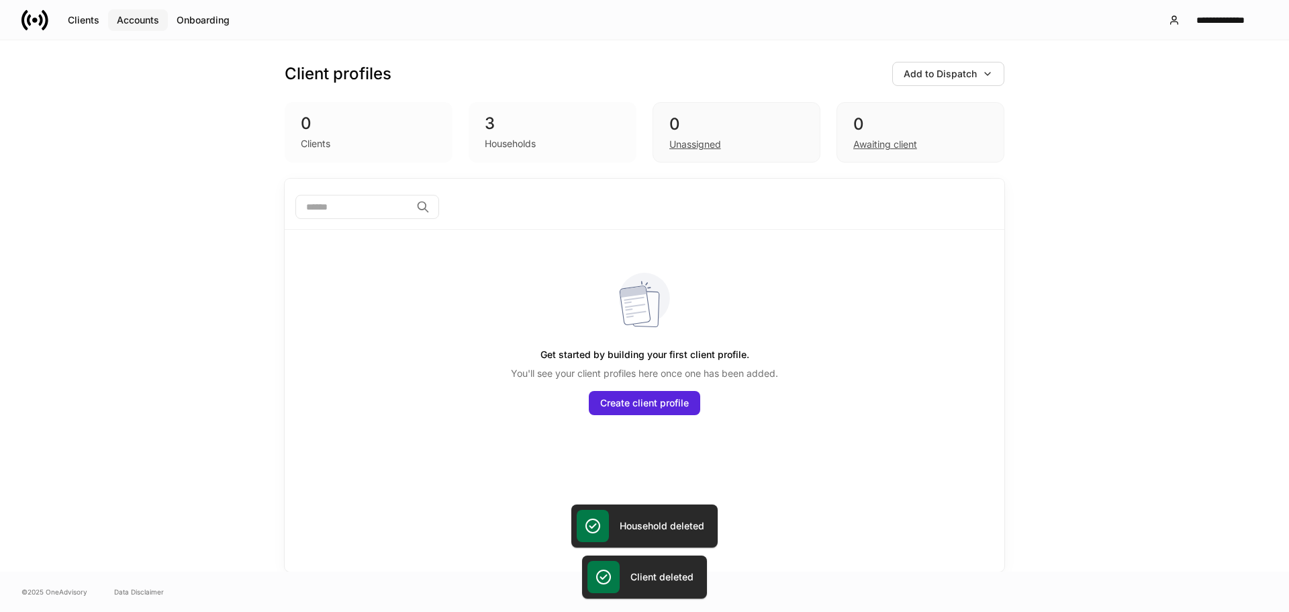
click at [141, 20] on div "Accounts" at bounding box center [138, 19] width 42 height 13
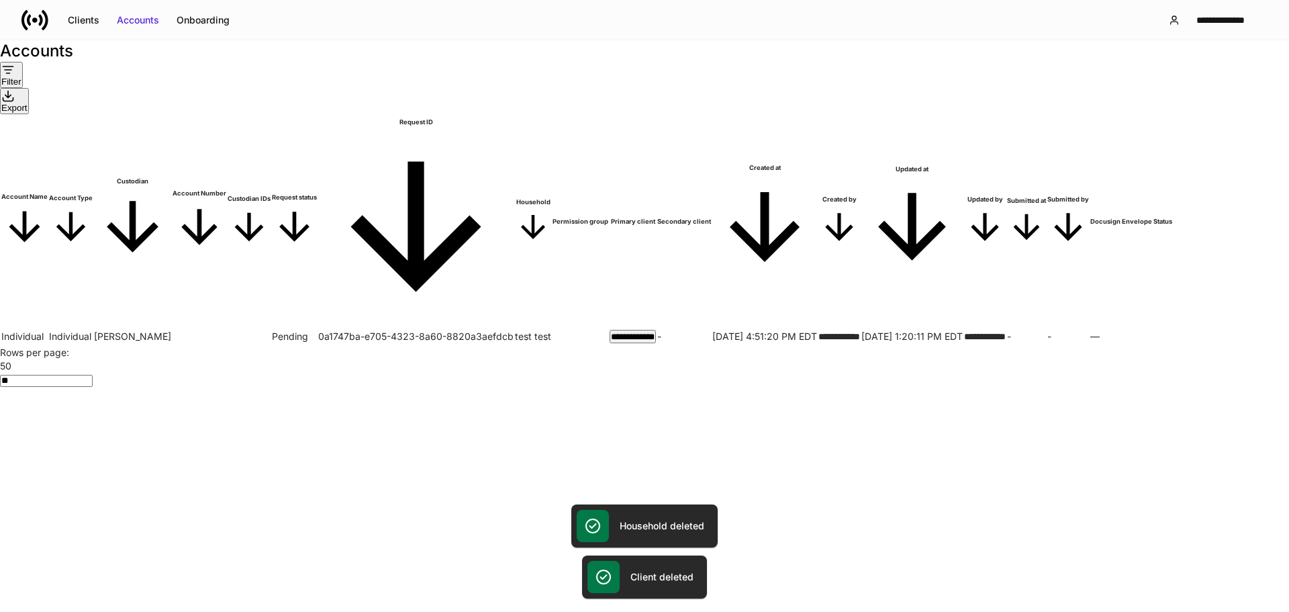
click at [48, 329] on td "Individual" at bounding box center [24, 336] width 46 height 14
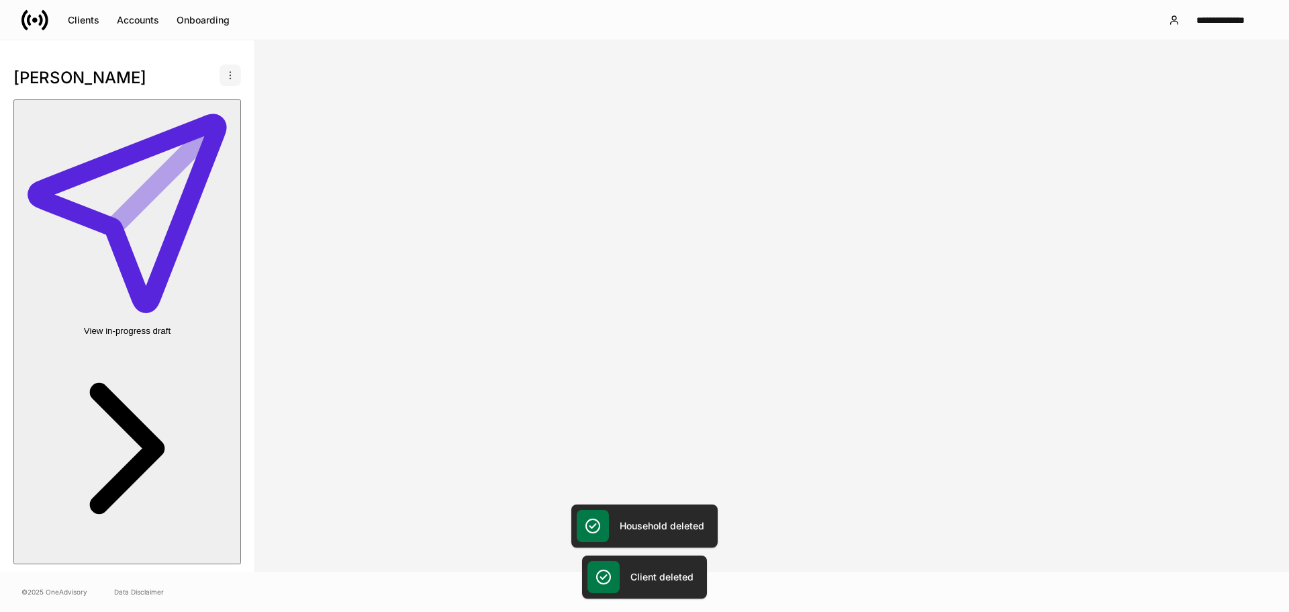
click at [225, 75] on icon "button" at bounding box center [230, 75] width 11 height 11
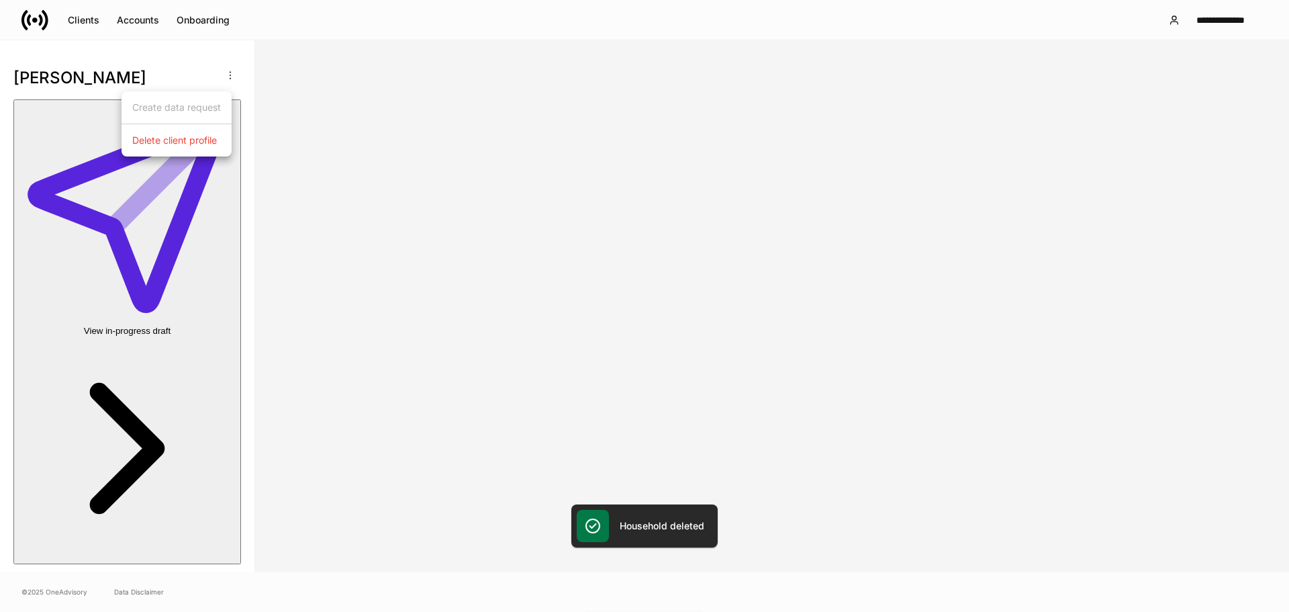
click at [190, 152] on ul "Create data request Delete client profile" at bounding box center [177, 123] width 110 height 65
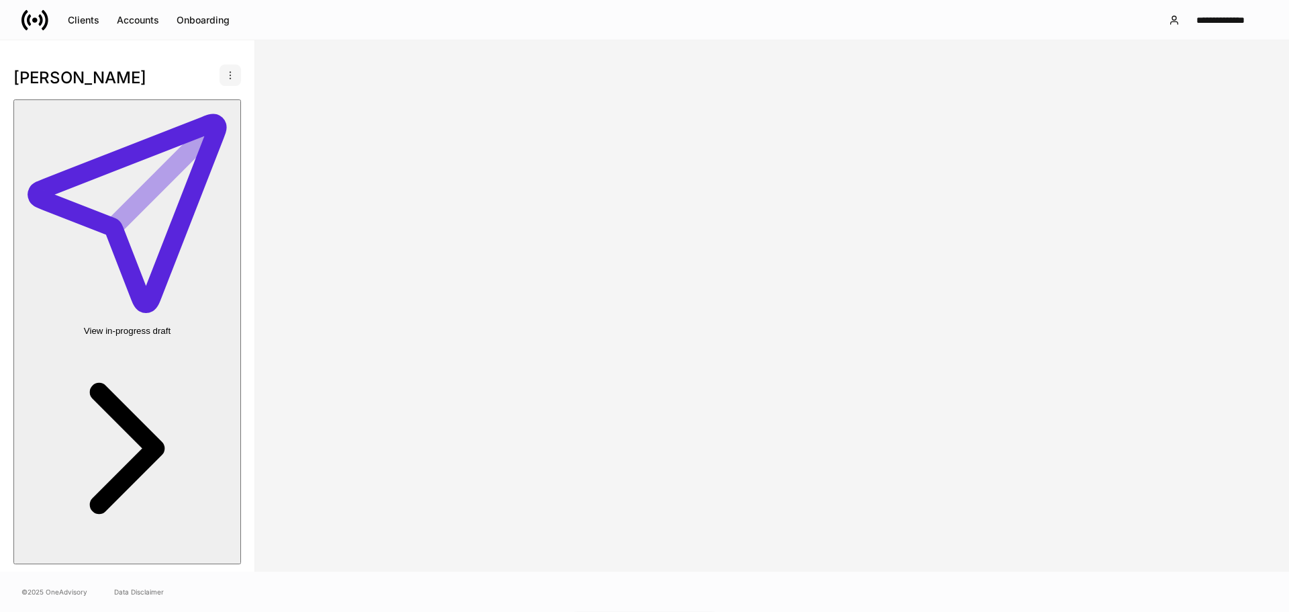
drag, startPoint x: 209, startPoint y: 74, endPoint x: 218, endPoint y: 73, distance: 9.5
click at [210, 74] on div "[PERSON_NAME]" at bounding box center [127, 75] width 228 height 27
click at [225, 73] on icon "button" at bounding box center [230, 75] width 11 height 11
click at [180, 144] on p "Delete client profile" at bounding box center [174, 140] width 85 height 13
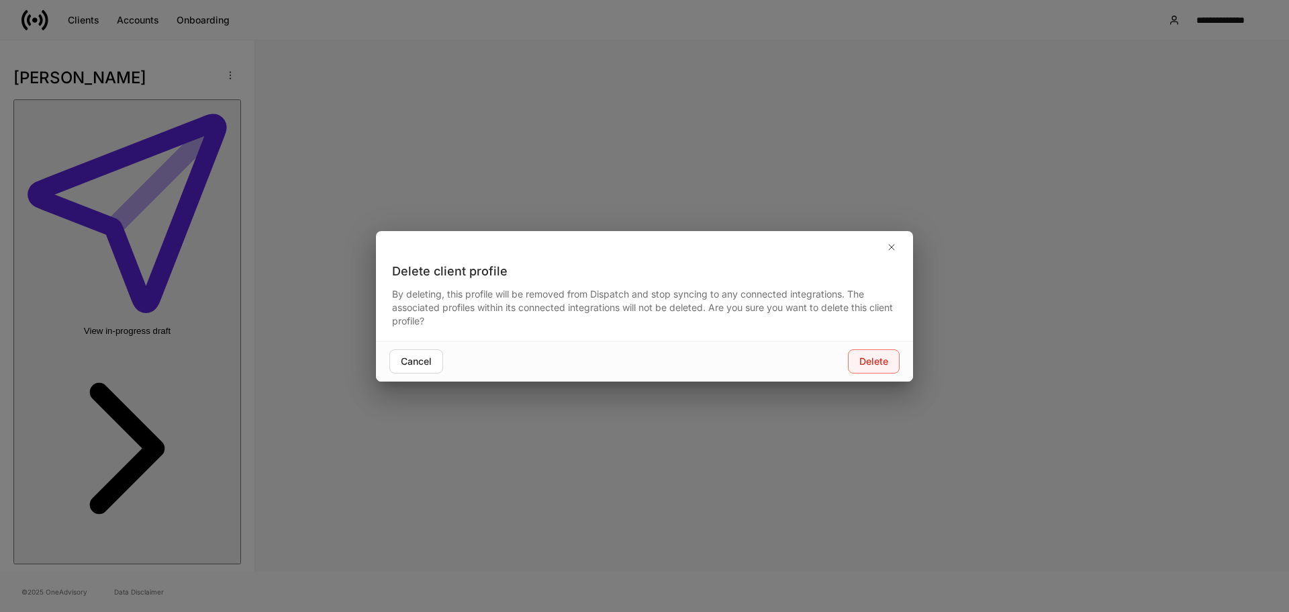
click at [866, 364] on div "Delete" at bounding box center [874, 361] width 29 height 13
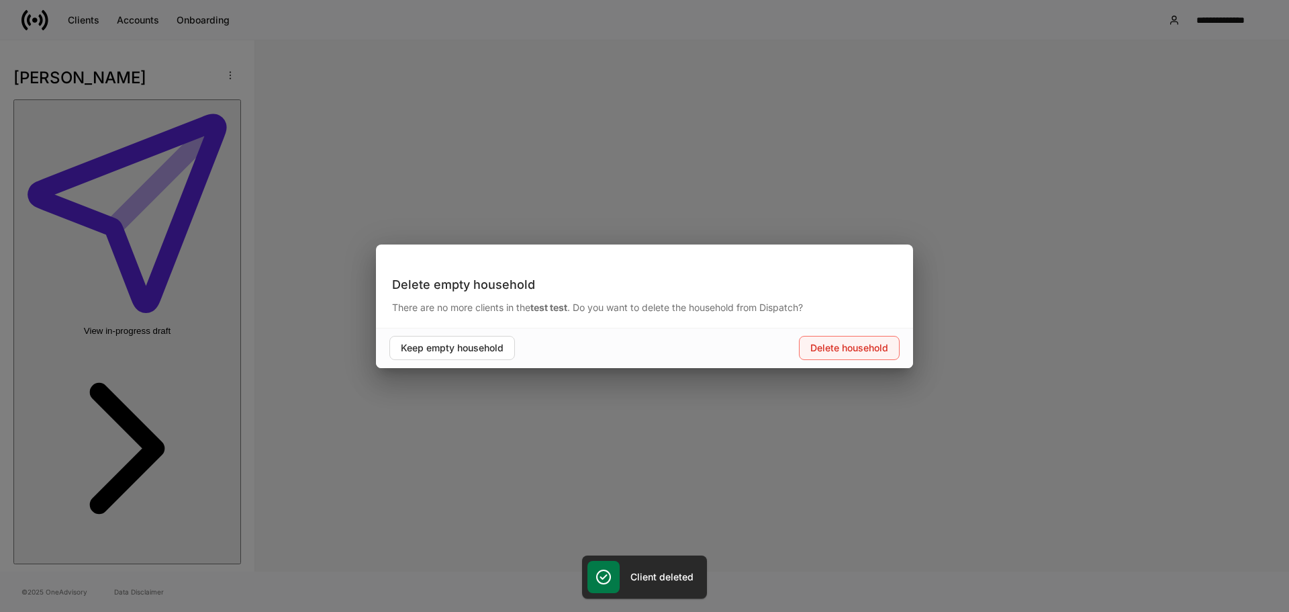
click at [891, 357] on div "Keep empty household Delete household" at bounding box center [644, 348] width 537 height 40
click at [891, 357] on button "Delete household" at bounding box center [849, 348] width 101 height 24
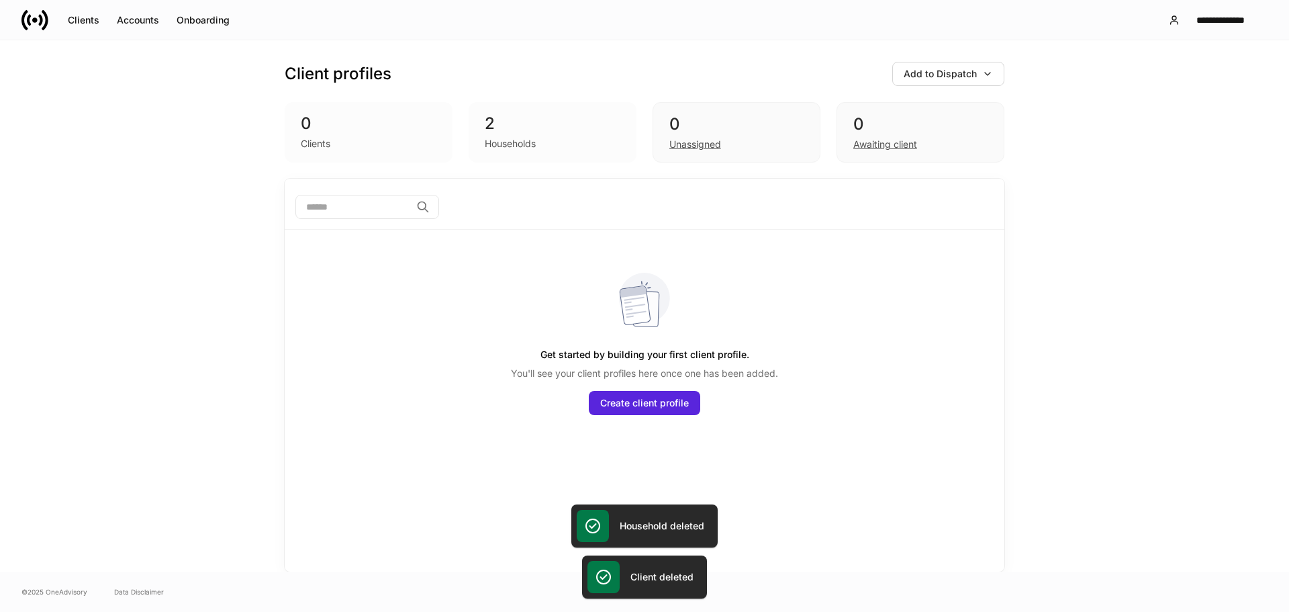
click at [514, 122] on div "2" at bounding box center [553, 123] width 136 height 21
click at [514, 121] on div "2" at bounding box center [553, 123] width 136 height 21
click at [516, 120] on div "2" at bounding box center [553, 123] width 136 height 21
click at [154, 23] on div "Accounts" at bounding box center [138, 19] width 42 height 13
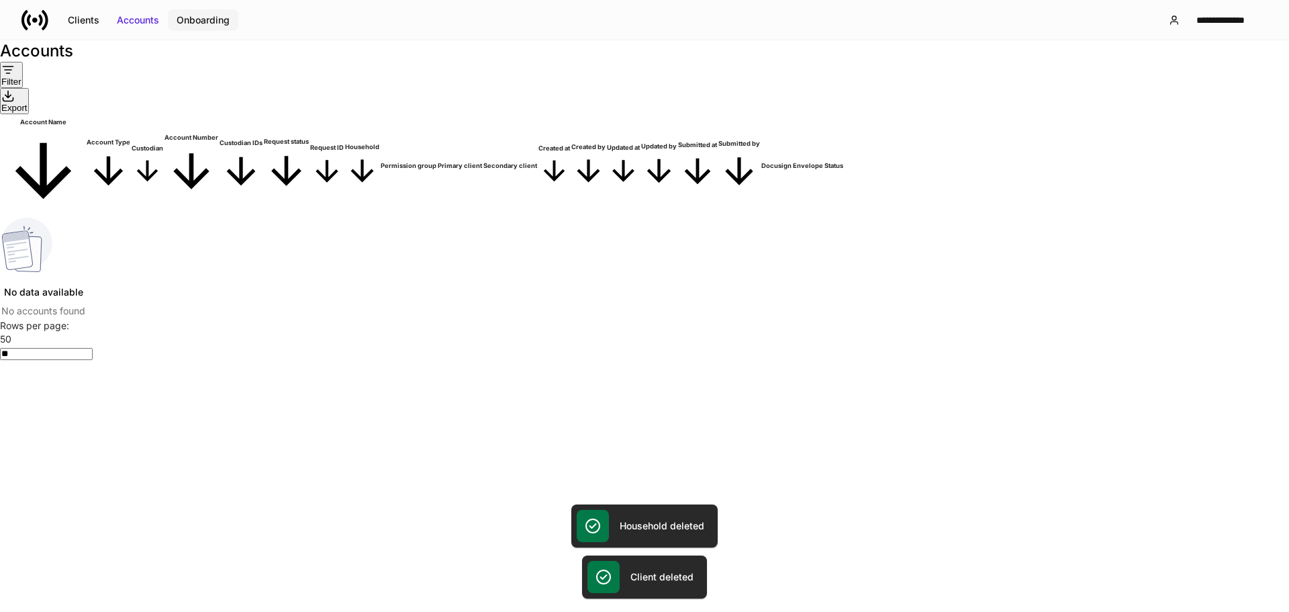
click at [223, 24] on div "Onboarding" at bounding box center [203, 19] width 53 height 13
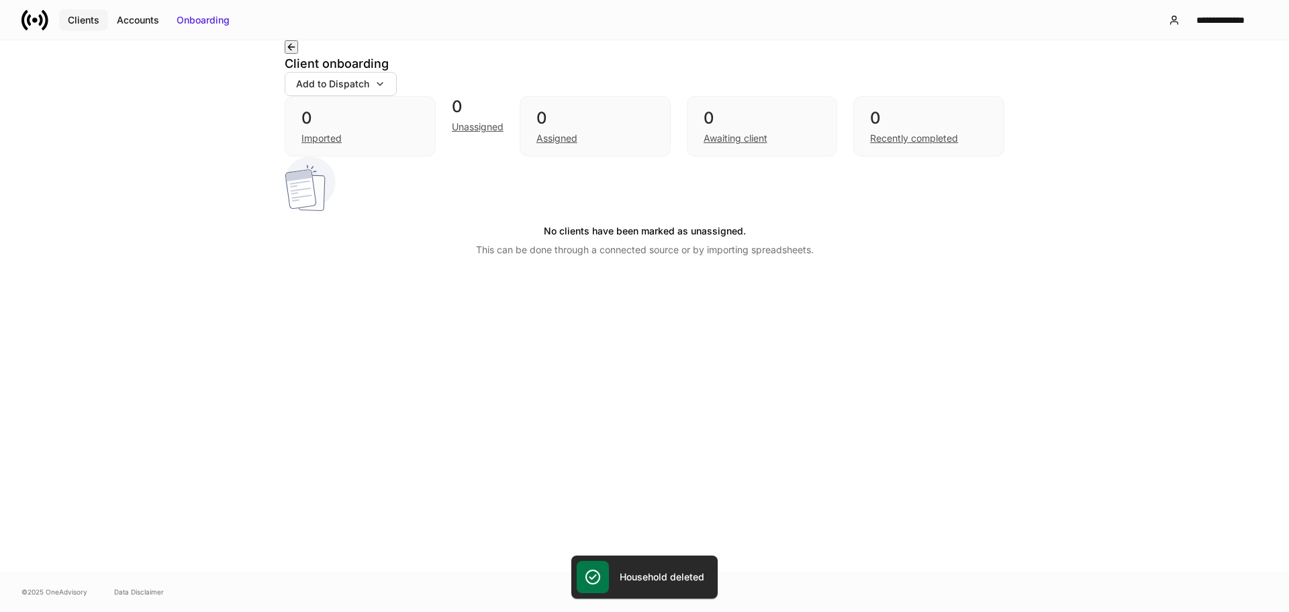
click at [98, 26] on div "Clients" at bounding box center [84, 19] width 32 height 13
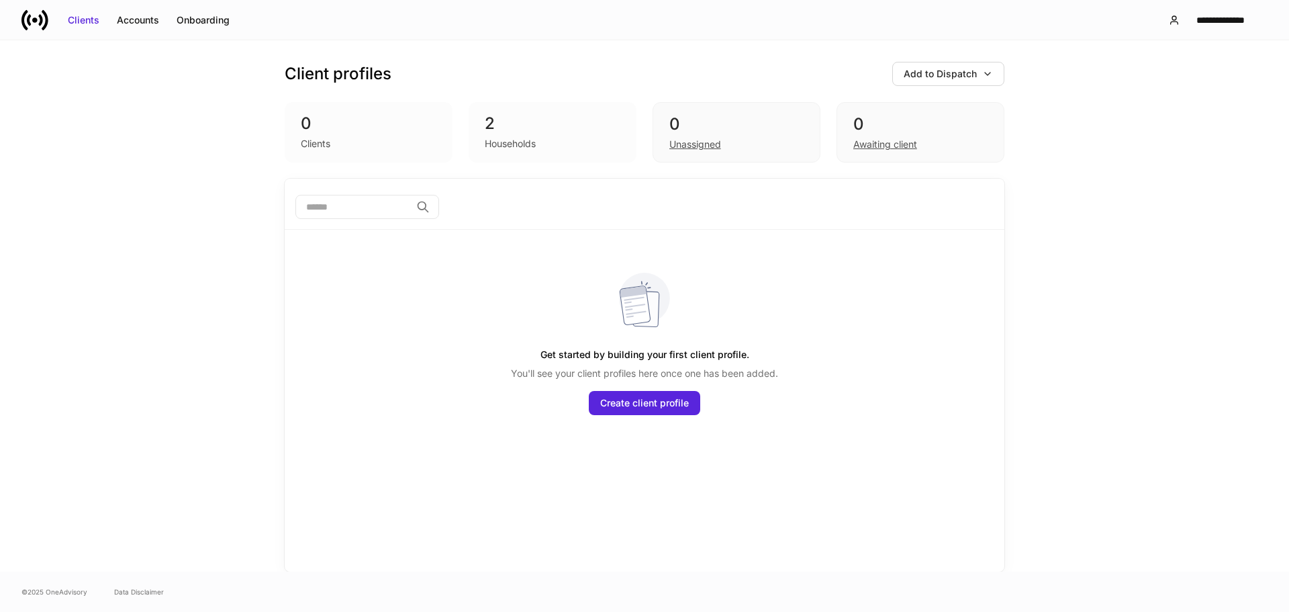
click at [531, 133] on div "2" at bounding box center [553, 123] width 136 height 21
drag, startPoint x: 527, startPoint y: 142, endPoint x: 466, endPoint y: 25, distance: 131.6
click at [445, 112] on div "0 Clients 2 Households 0 Unassigned 0 Awaiting client" at bounding box center [645, 132] width 720 height 60
